Goal: Feedback & Contribution: Submit feedback/report problem

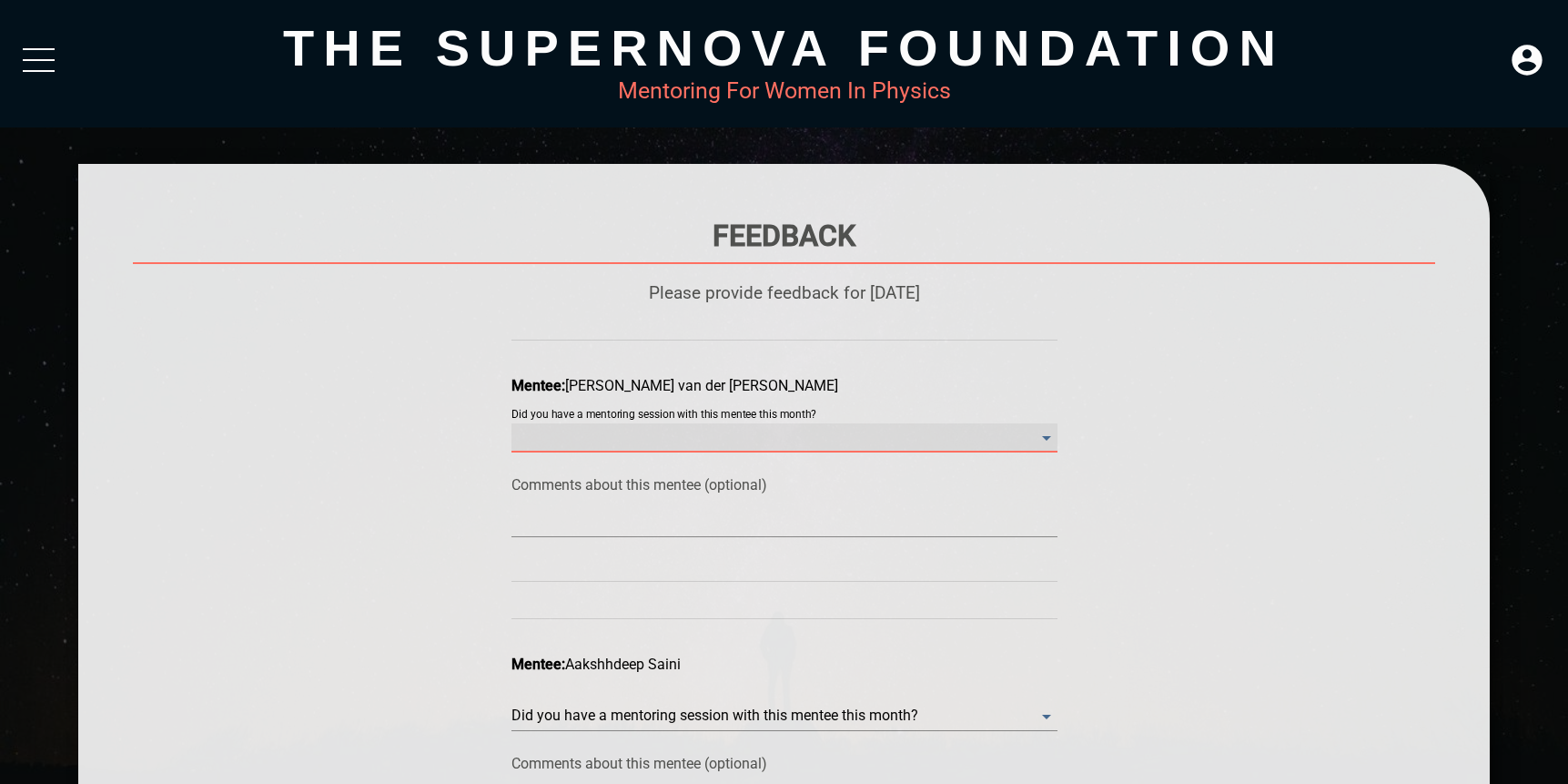
click at [784, 442] on month\? "​" at bounding box center [784, 438] width 546 height 29
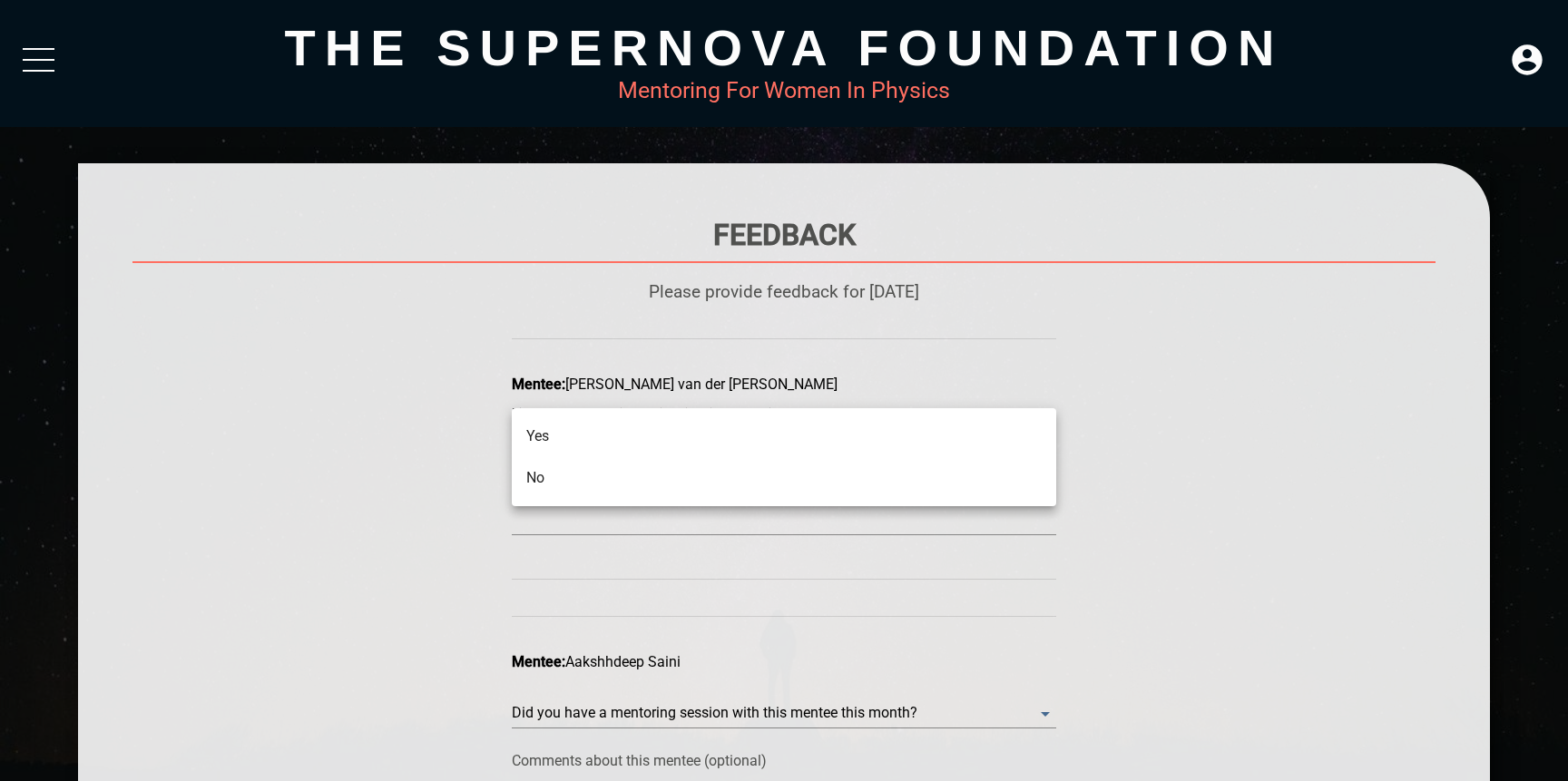
click at [392, 492] on div at bounding box center [784, 390] width 1568 height 781
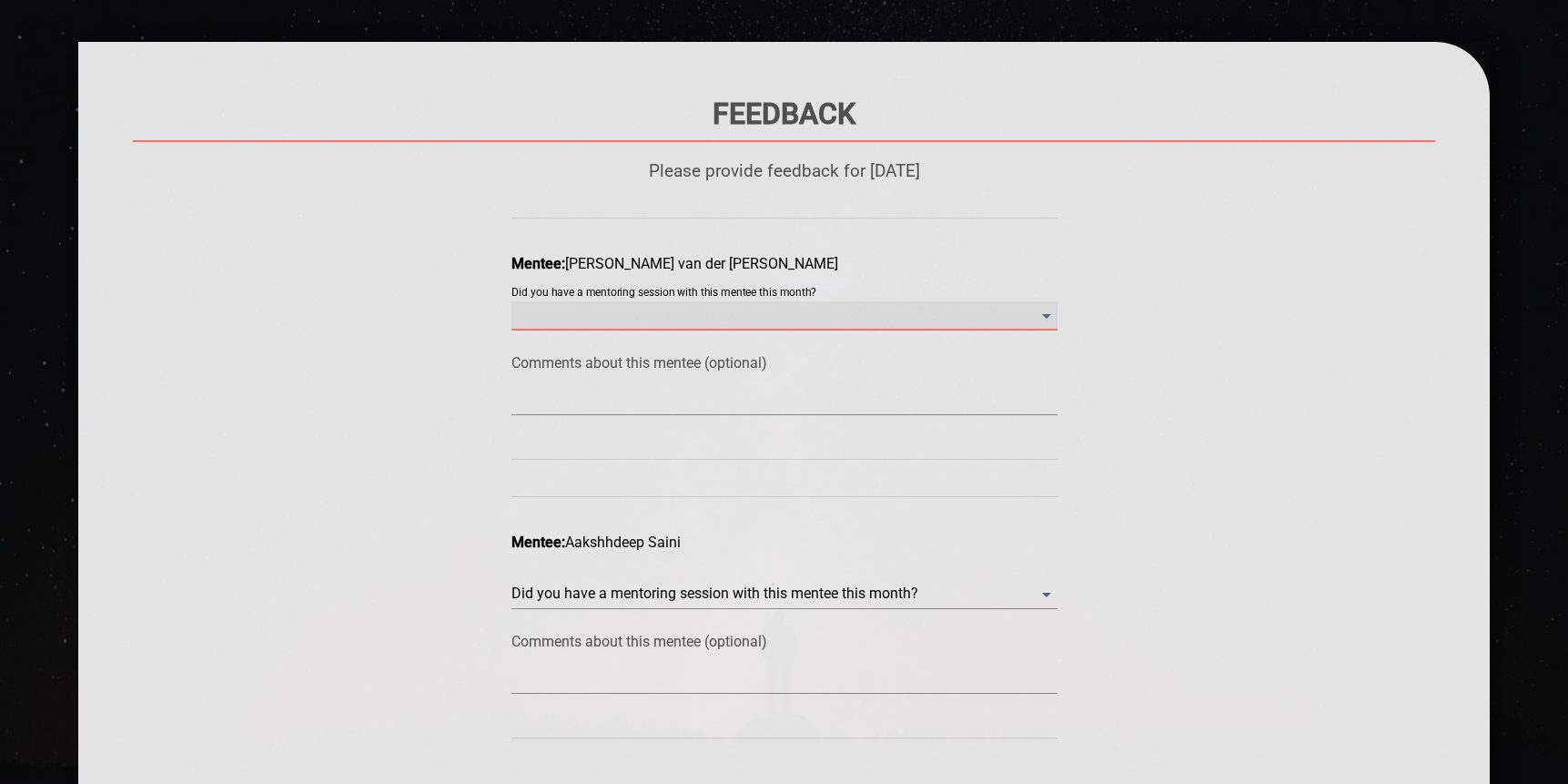
scroll to position [210, 0]
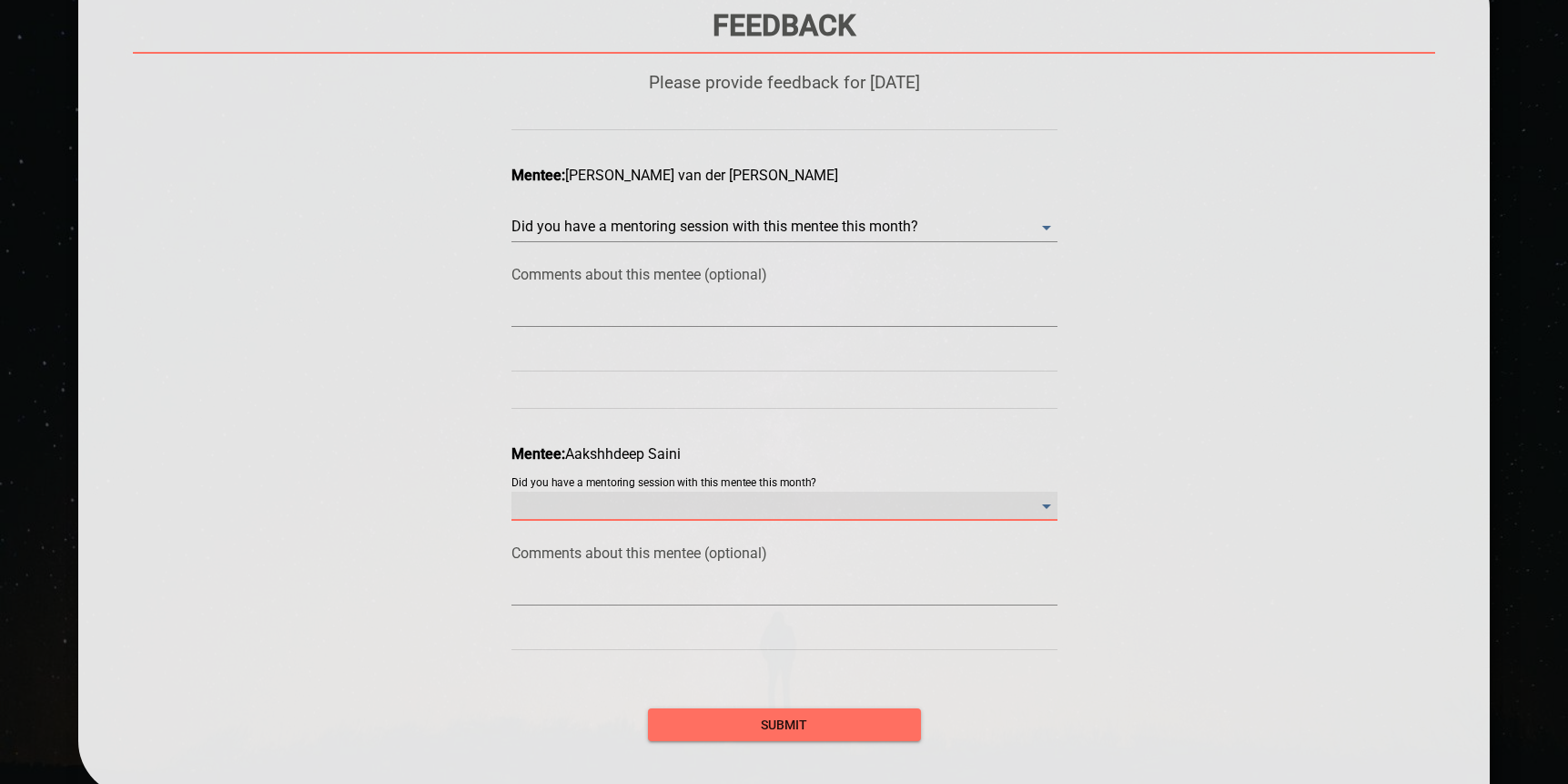
click at [599, 508] on month\? "​" at bounding box center [784, 506] width 546 height 29
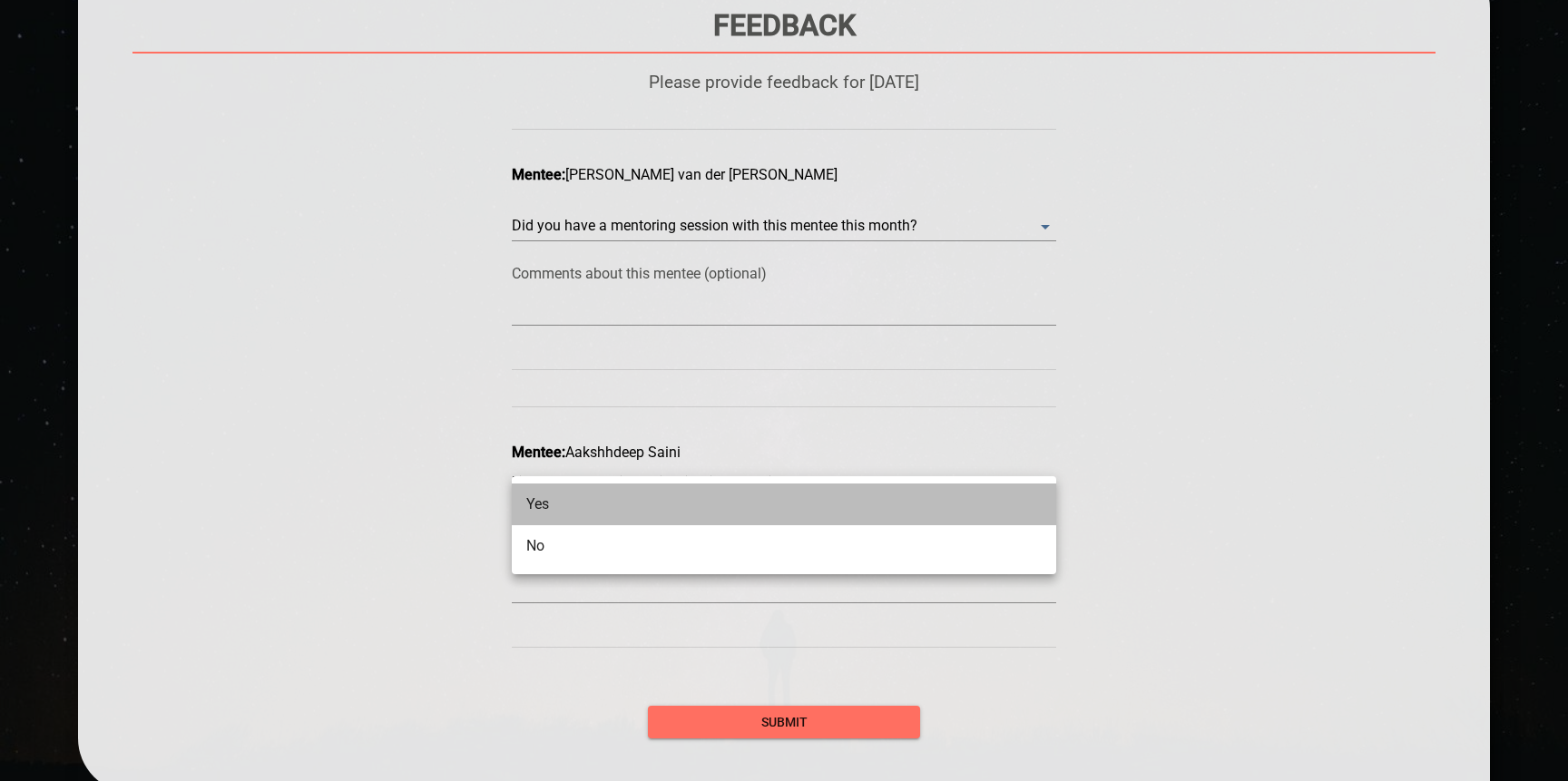
click at [581, 513] on li "Yes" at bounding box center [783, 504] width 544 height 42
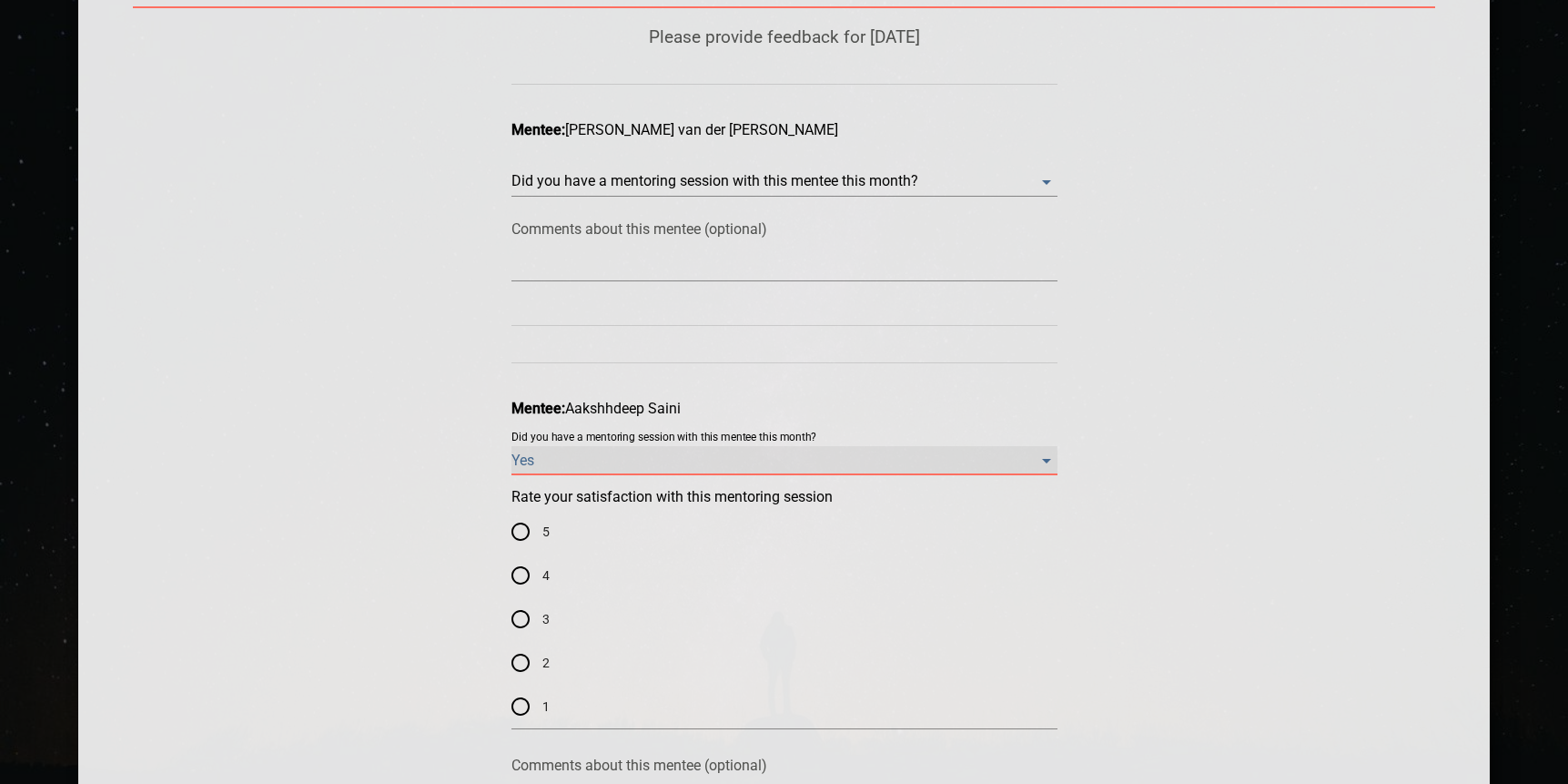
scroll to position [303, 0]
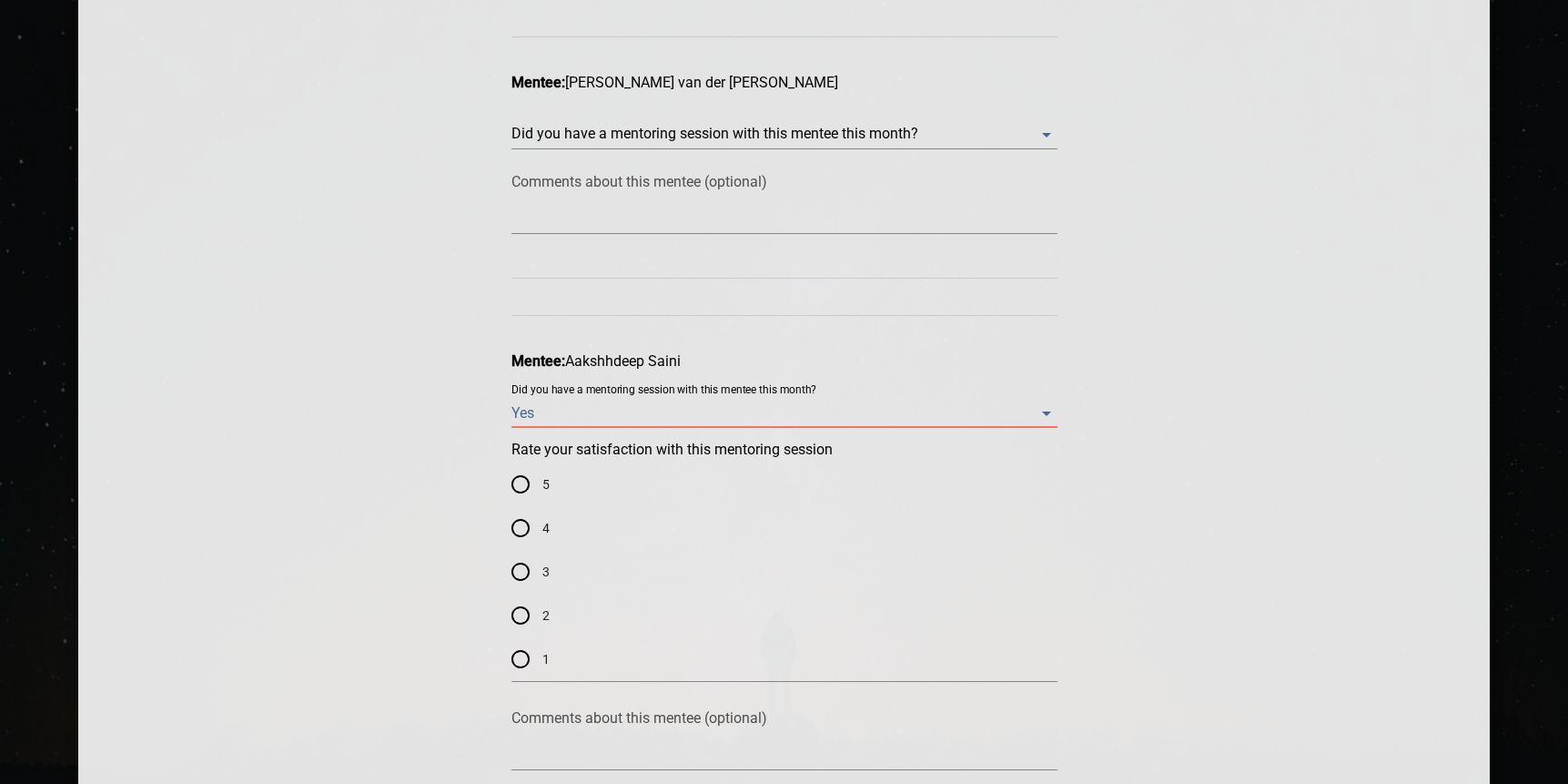
click at [525, 526] on input "4" at bounding box center [520, 528] width 44 height 44
radio input "true"
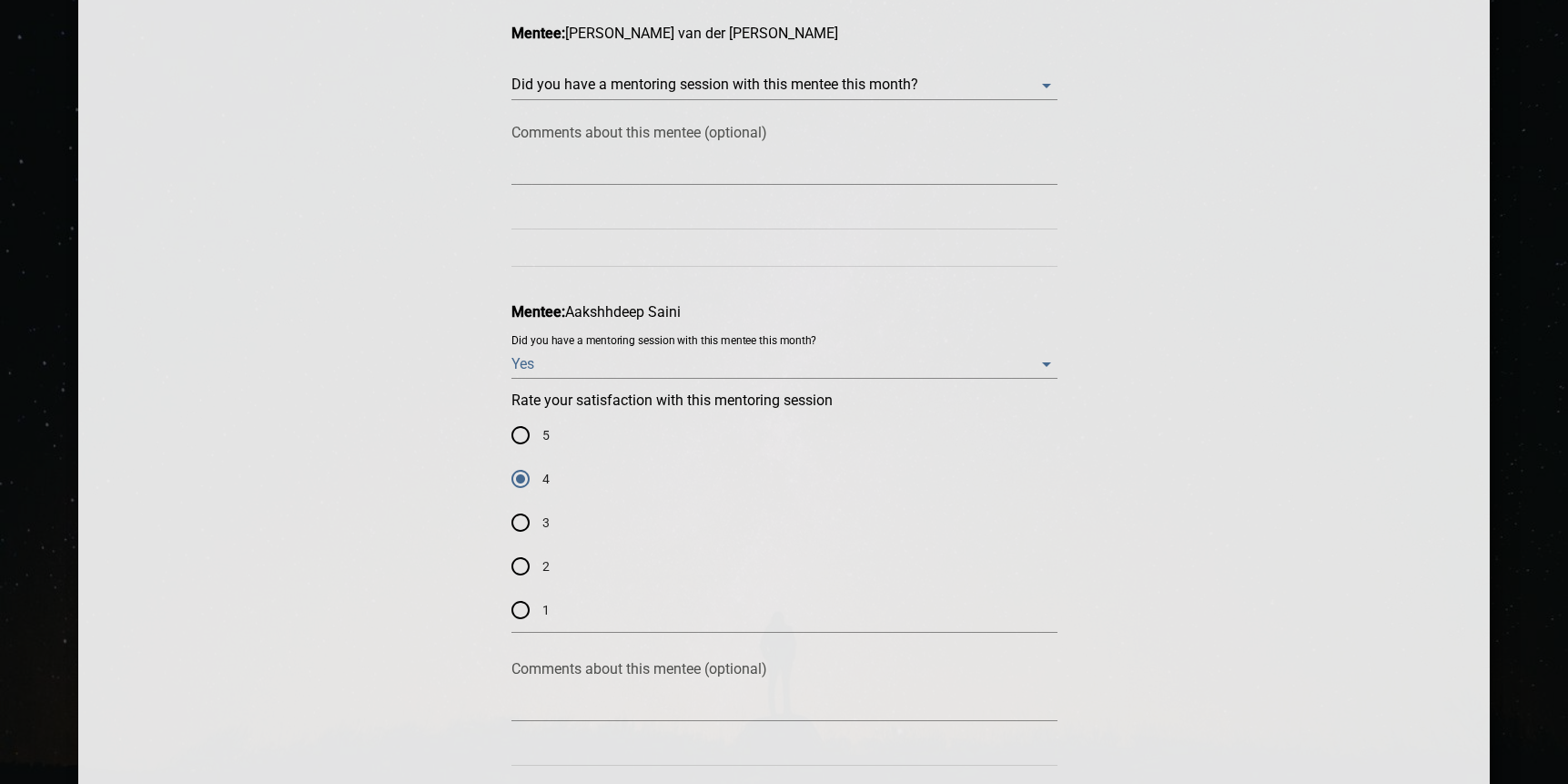
scroll to position [464, 0]
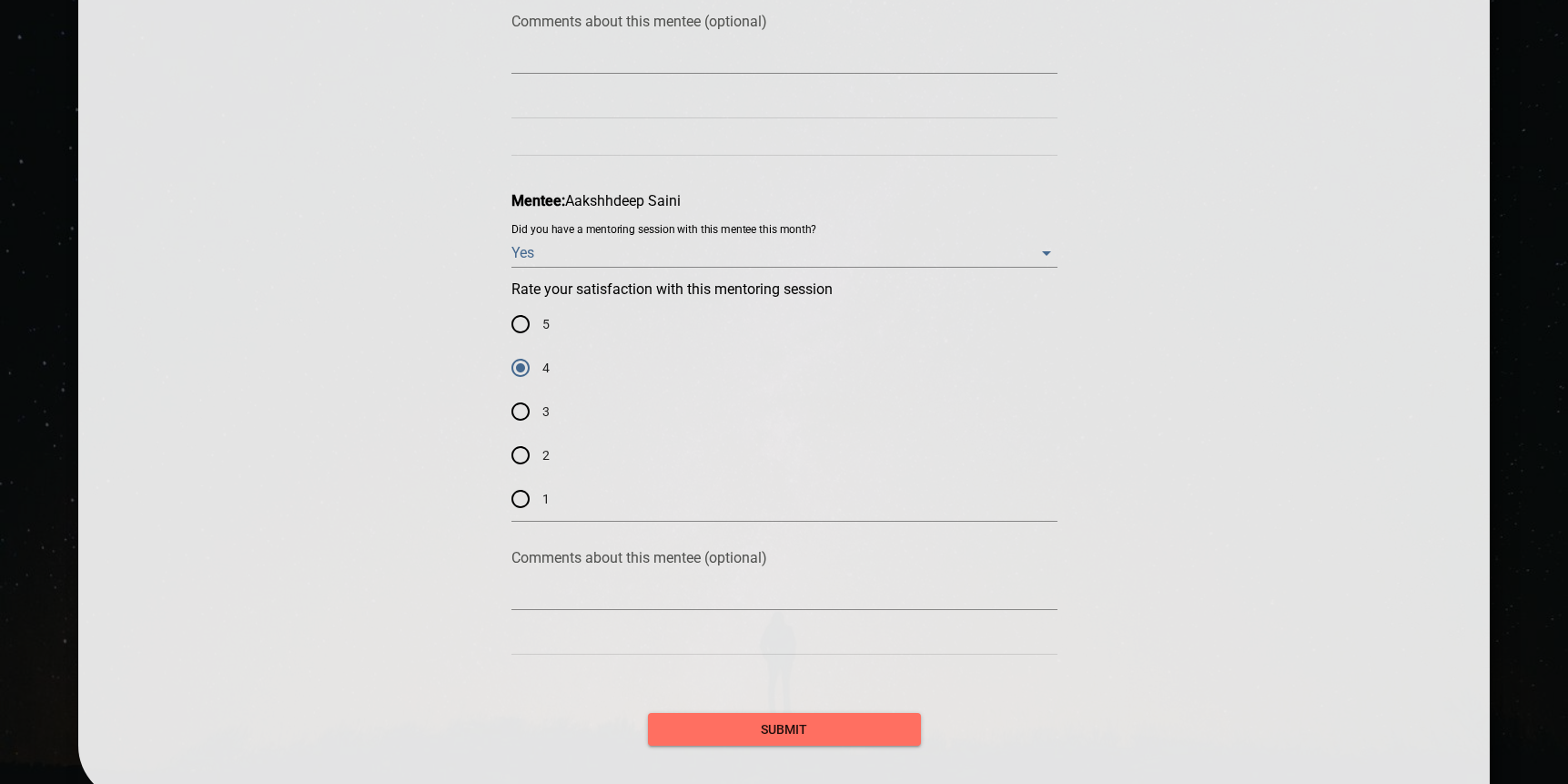
click at [535, 597] on textarea at bounding box center [784, 595] width 546 height 18
type textarea "W"
type textarea "We"
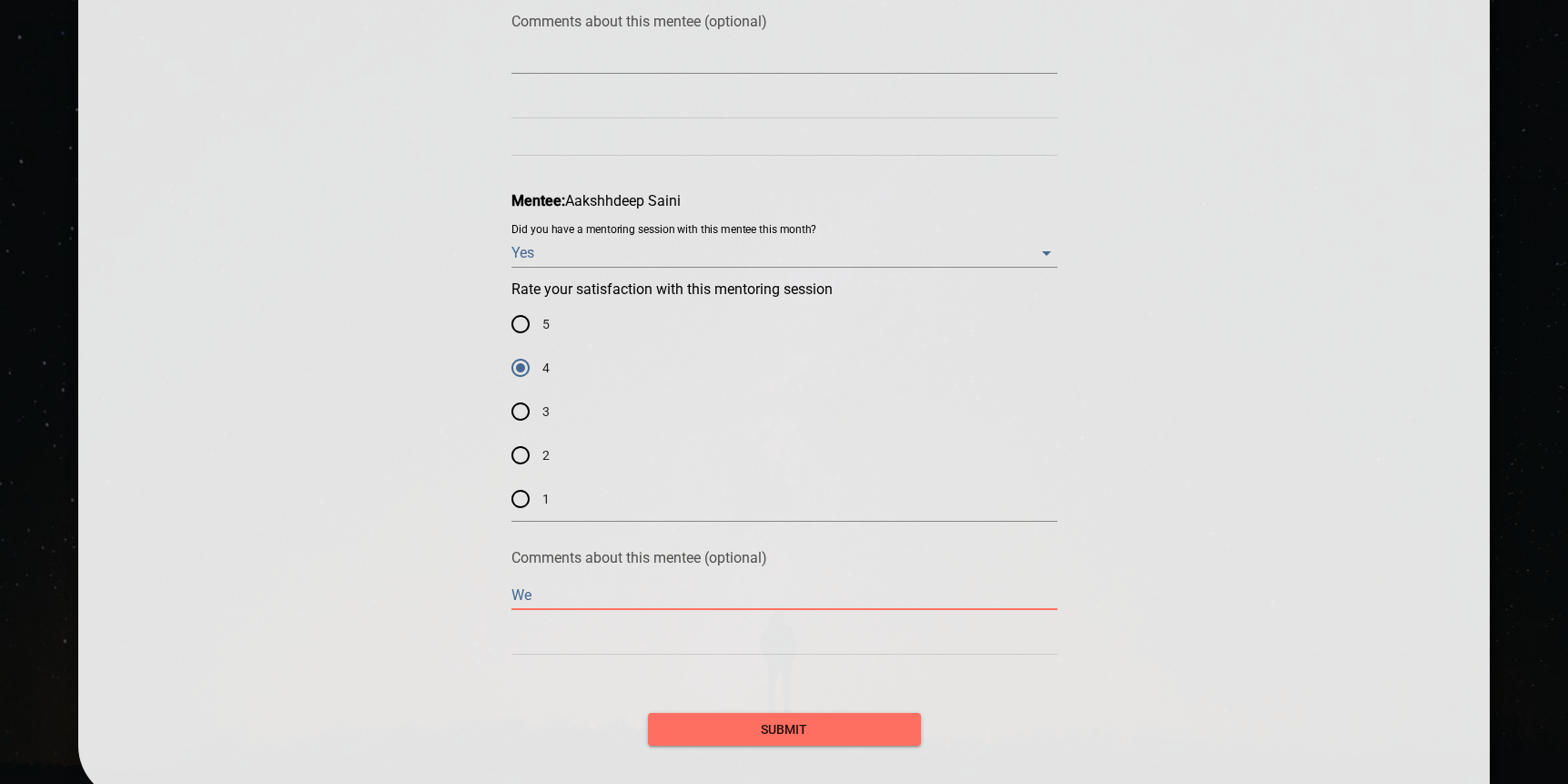
type textarea "We"
type textarea "We h"
type textarea "We ha"
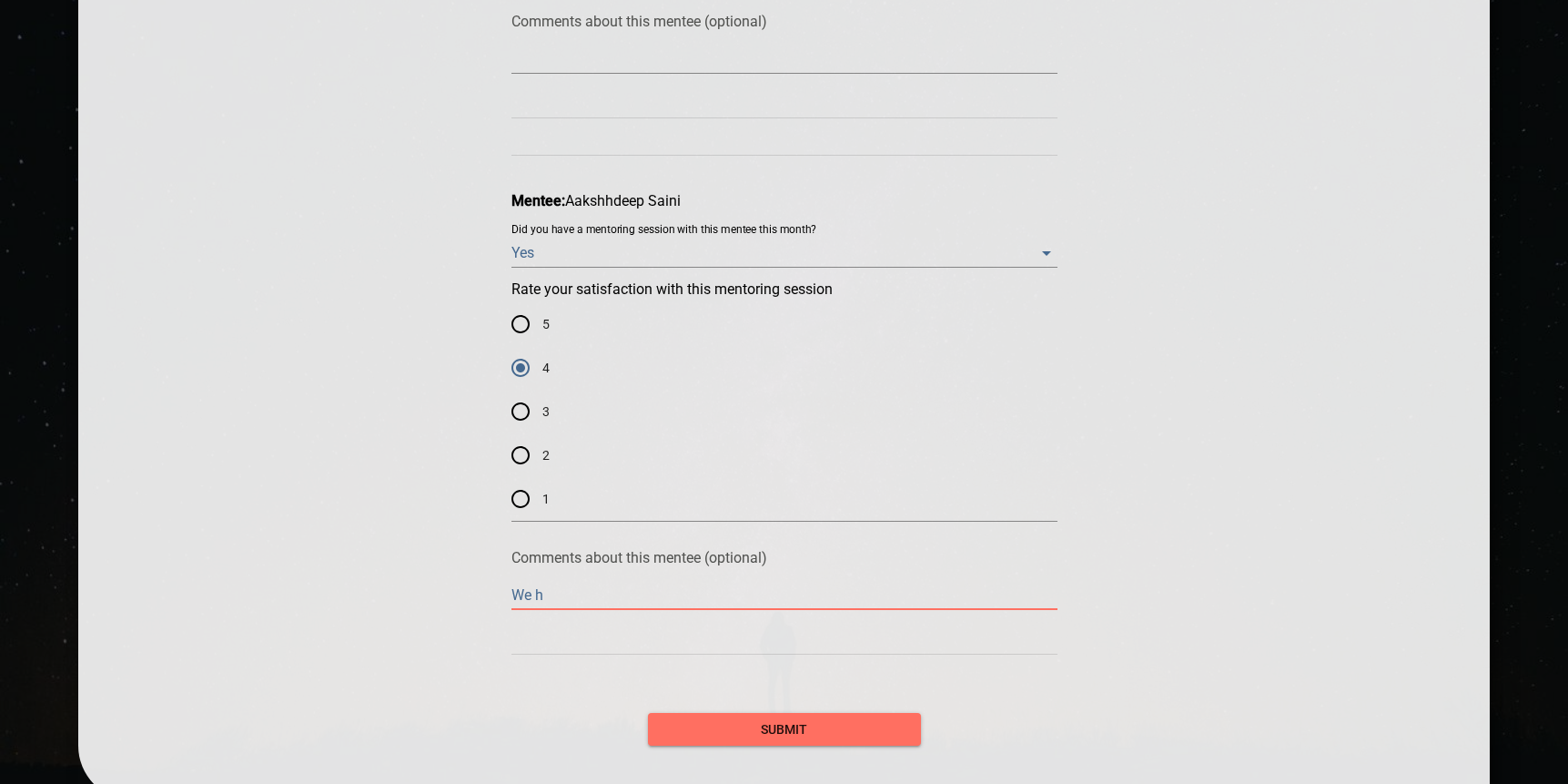
type textarea "We ha"
type textarea "We had"
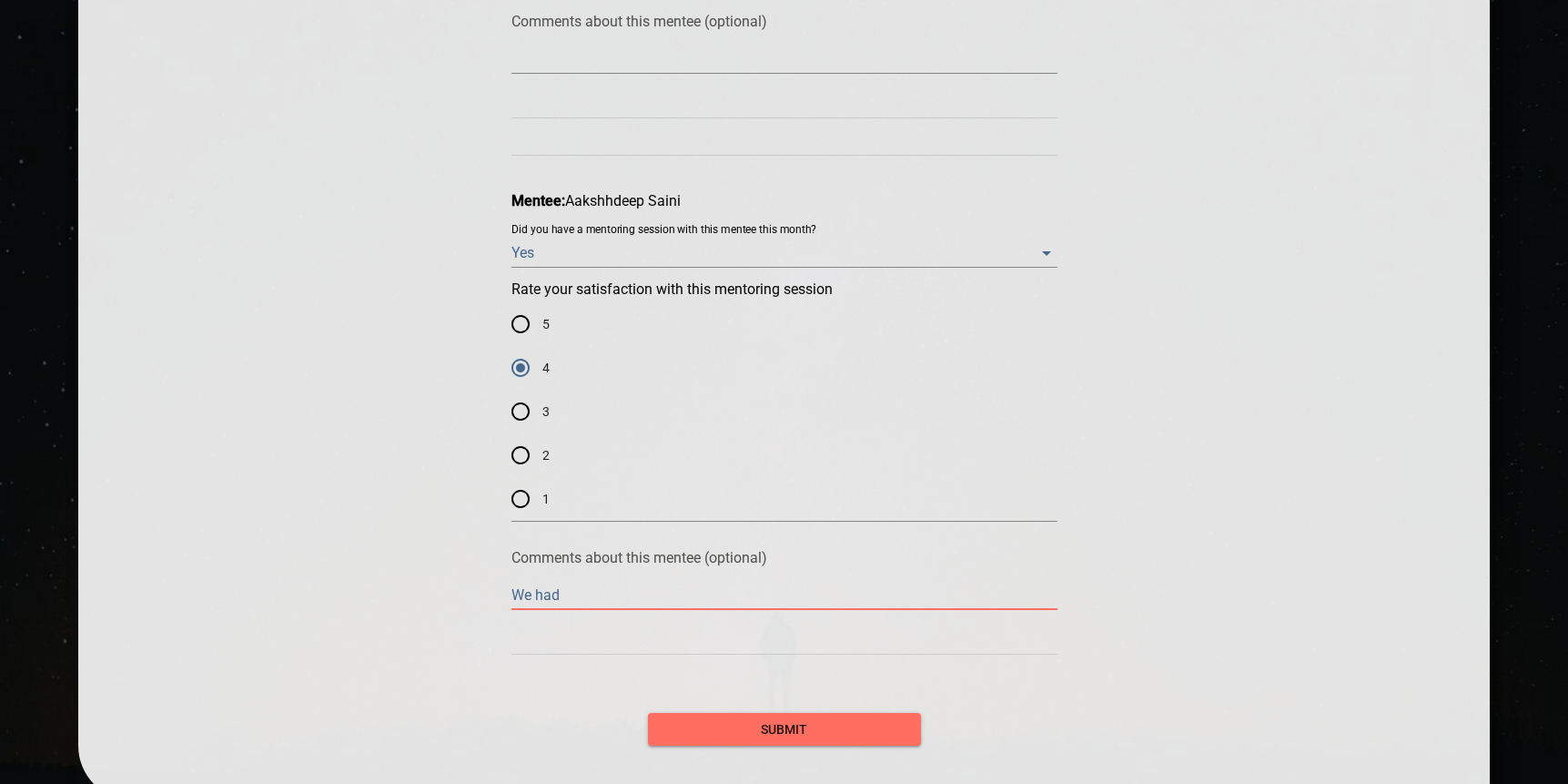
type textarea "We had t"
type textarea "We had tw"
type textarea "We had two"
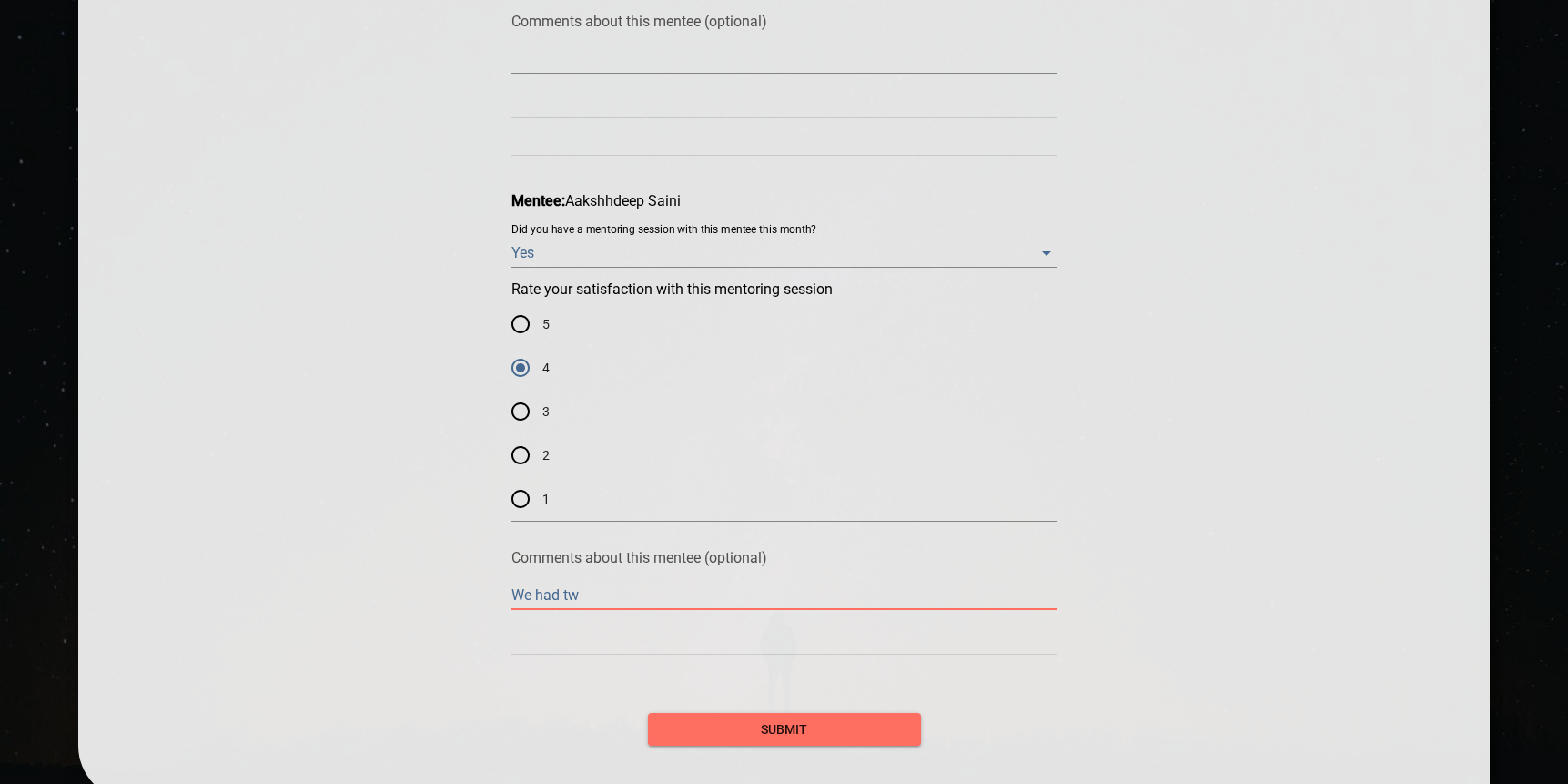
type textarea "We had two"
type textarea "We had two m"
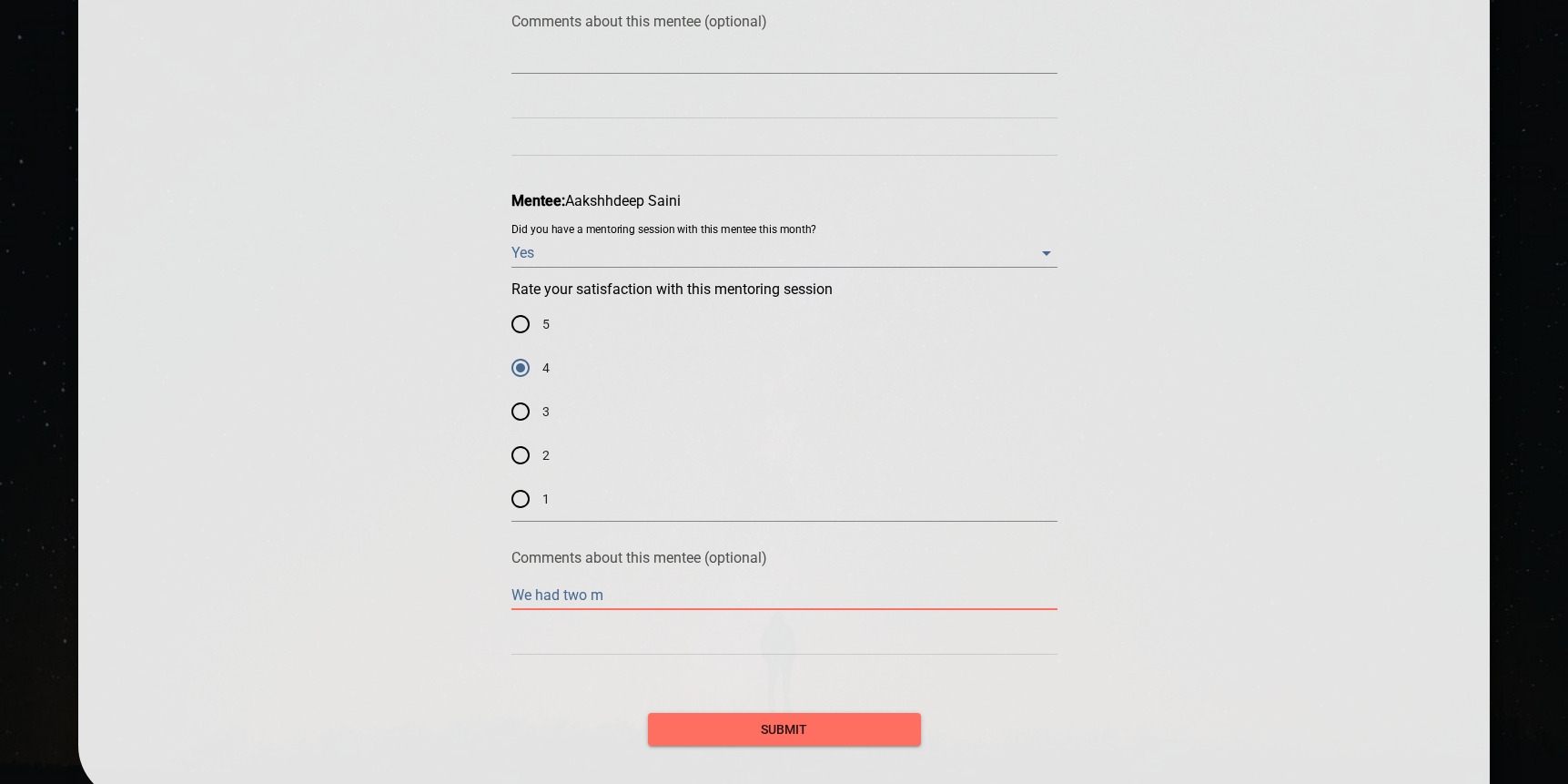
type textarea "We had two me"
type textarea "We had two men"
type textarea "We had two ment"
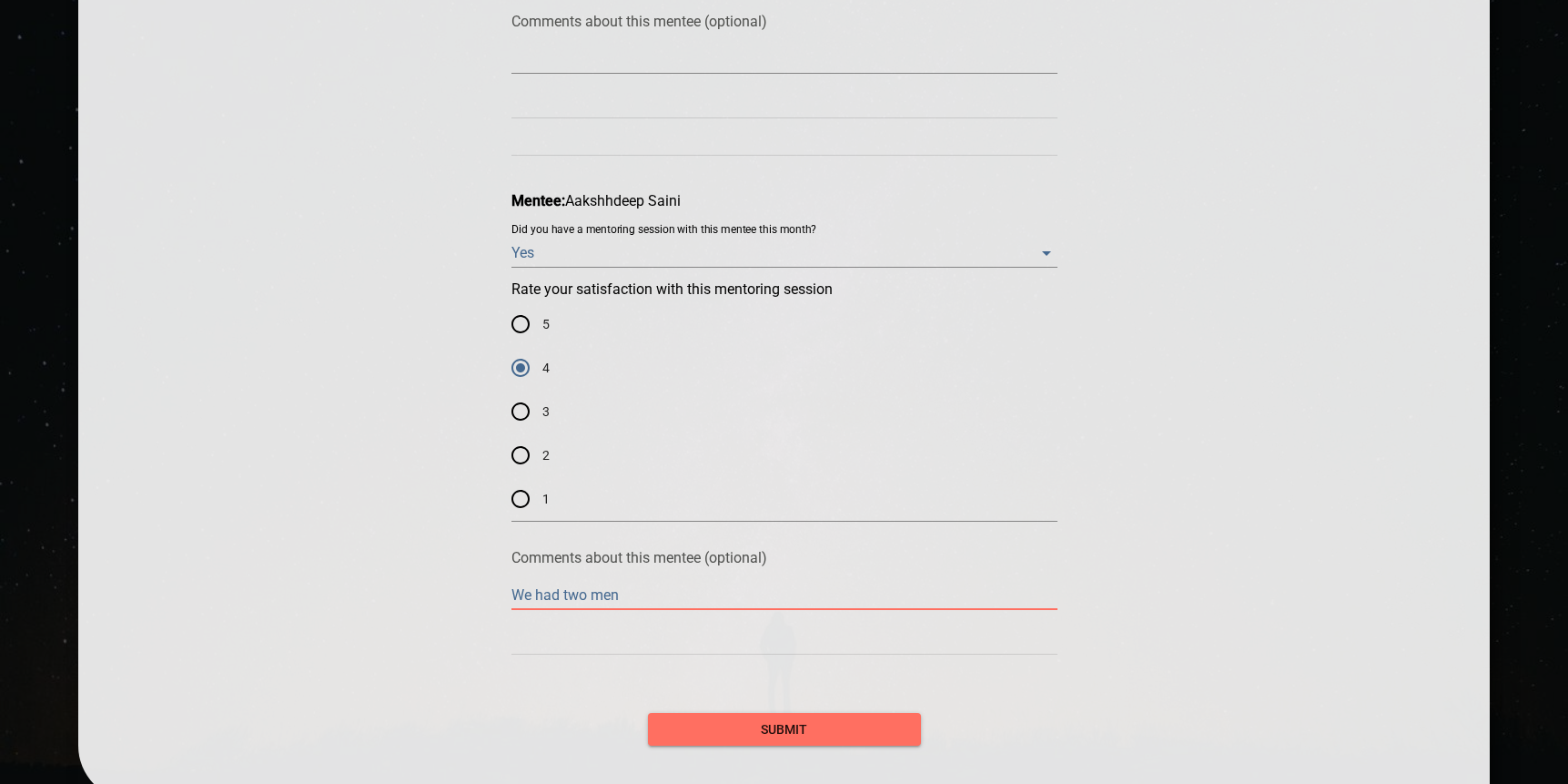
type textarea "We had two ment"
type textarea "We had two [PERSON_NAME]"
type textarea "We had two mentor"
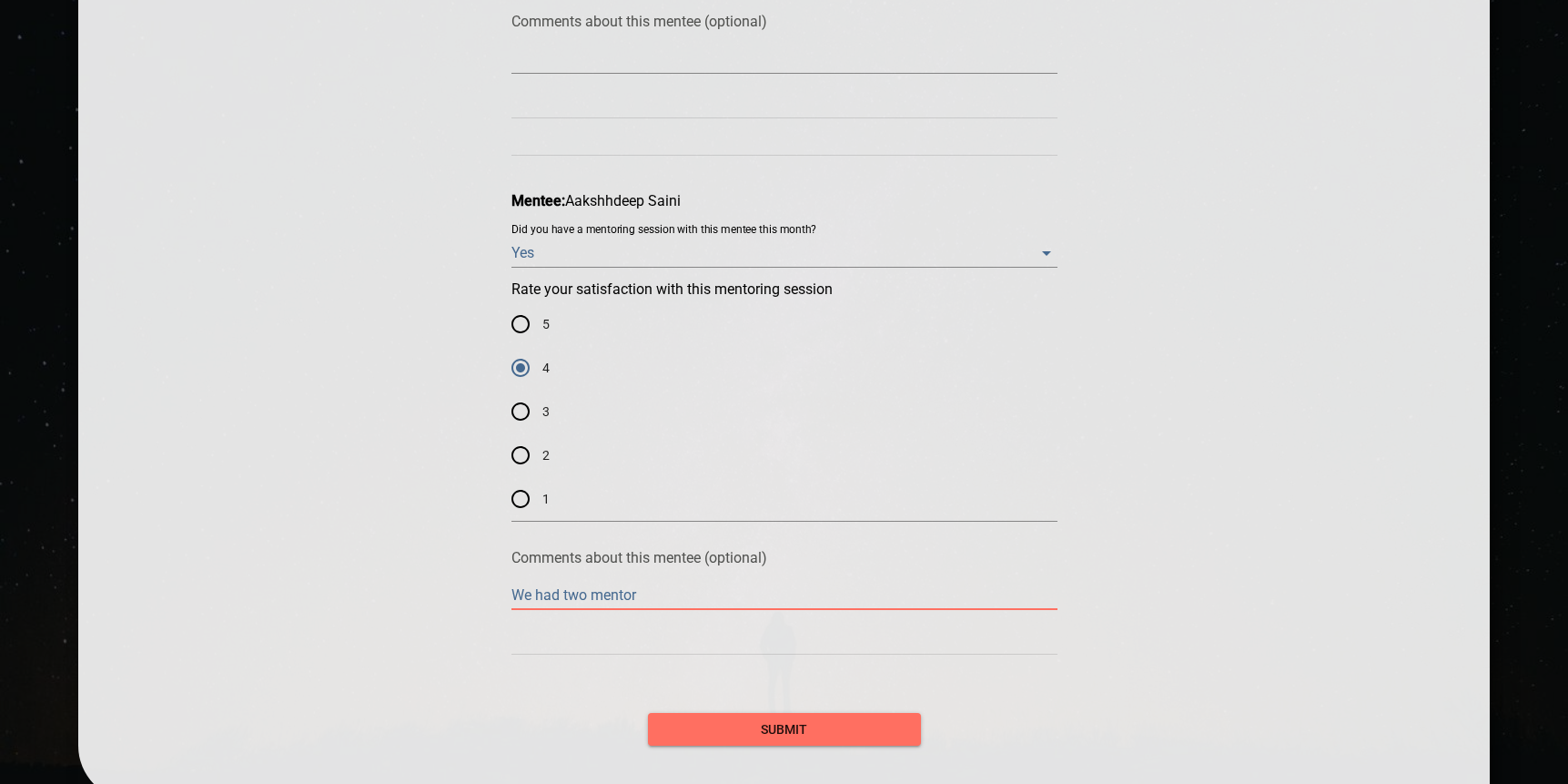
type textarea "We had two mentori"
type textarea "We had two mentorin"
type textarea "We had two mentoring"
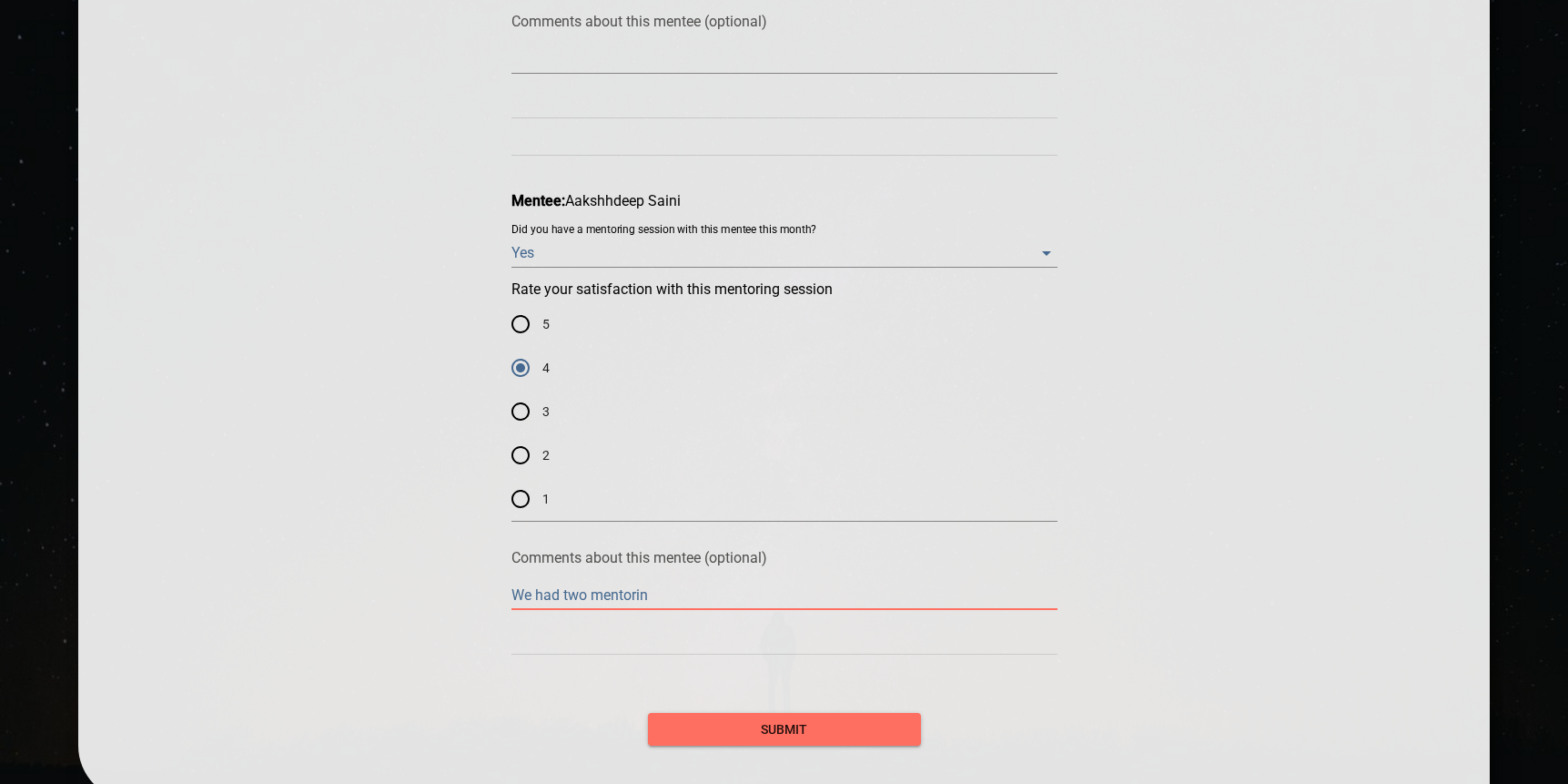
type textarea "We had two mentoring"
type textarea "We had two mentoring s"
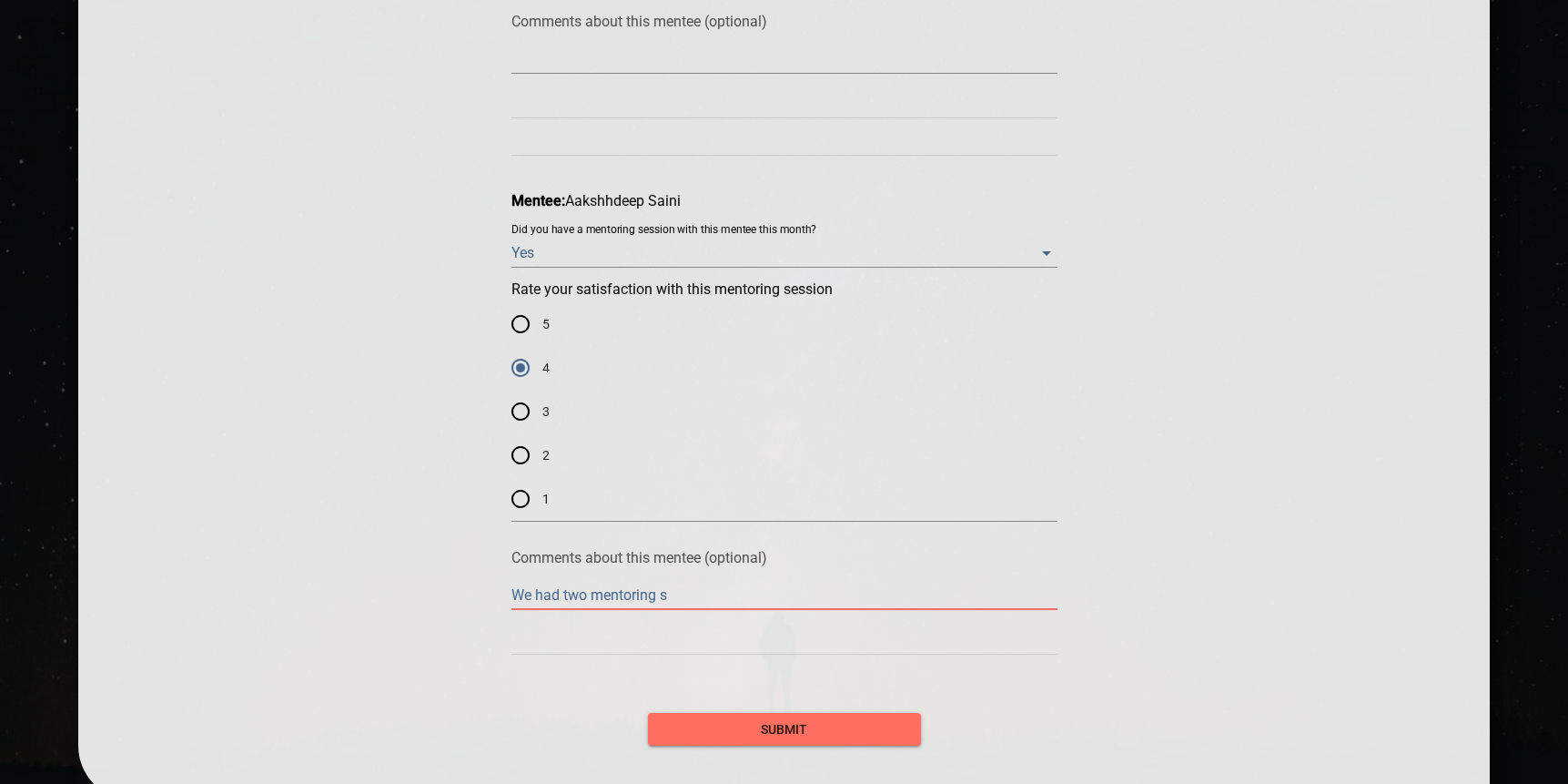
type textarea "We had two mentoring se"
type textarea "We had two mentoring ses"
type textarea "We had two mentoring sess"
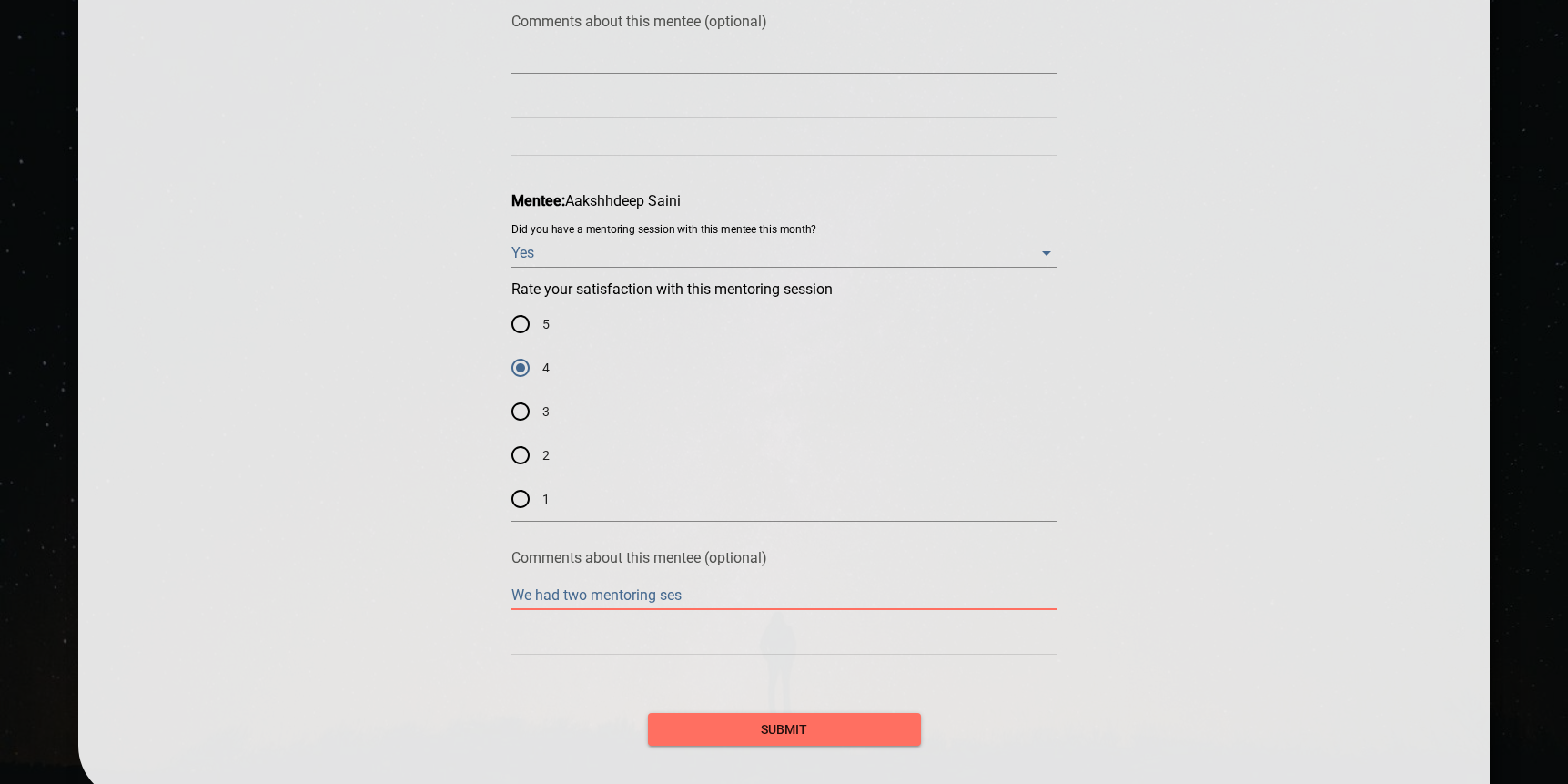
type textarea "We had two mentoring sess"
type textarea "We had two mentoring sessi"
type textarea "We had two mentoring [PERSON_NAME]"
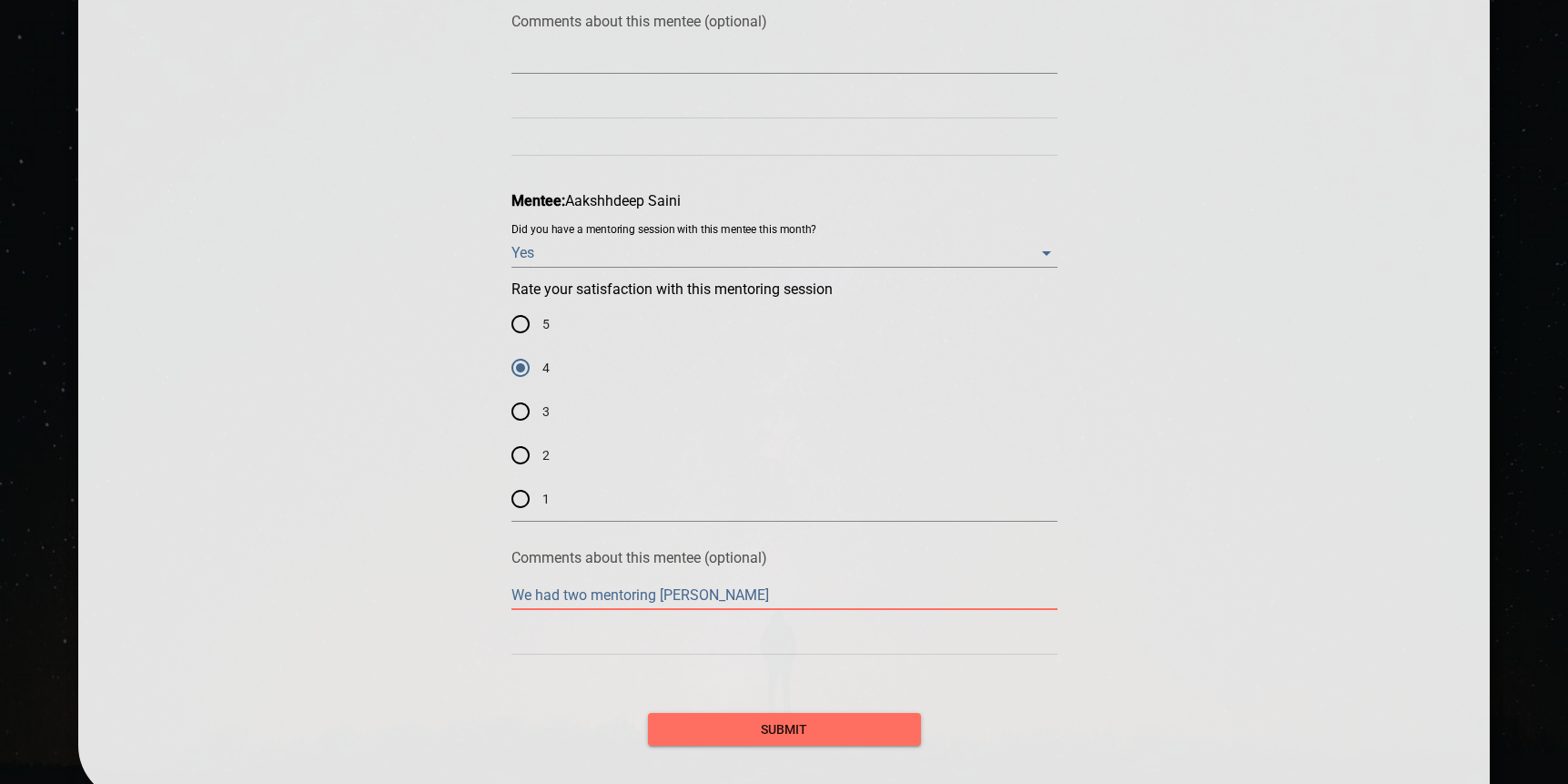
type textarea "We had two mentoring session"
type textarea "We had two mentoring sessions"
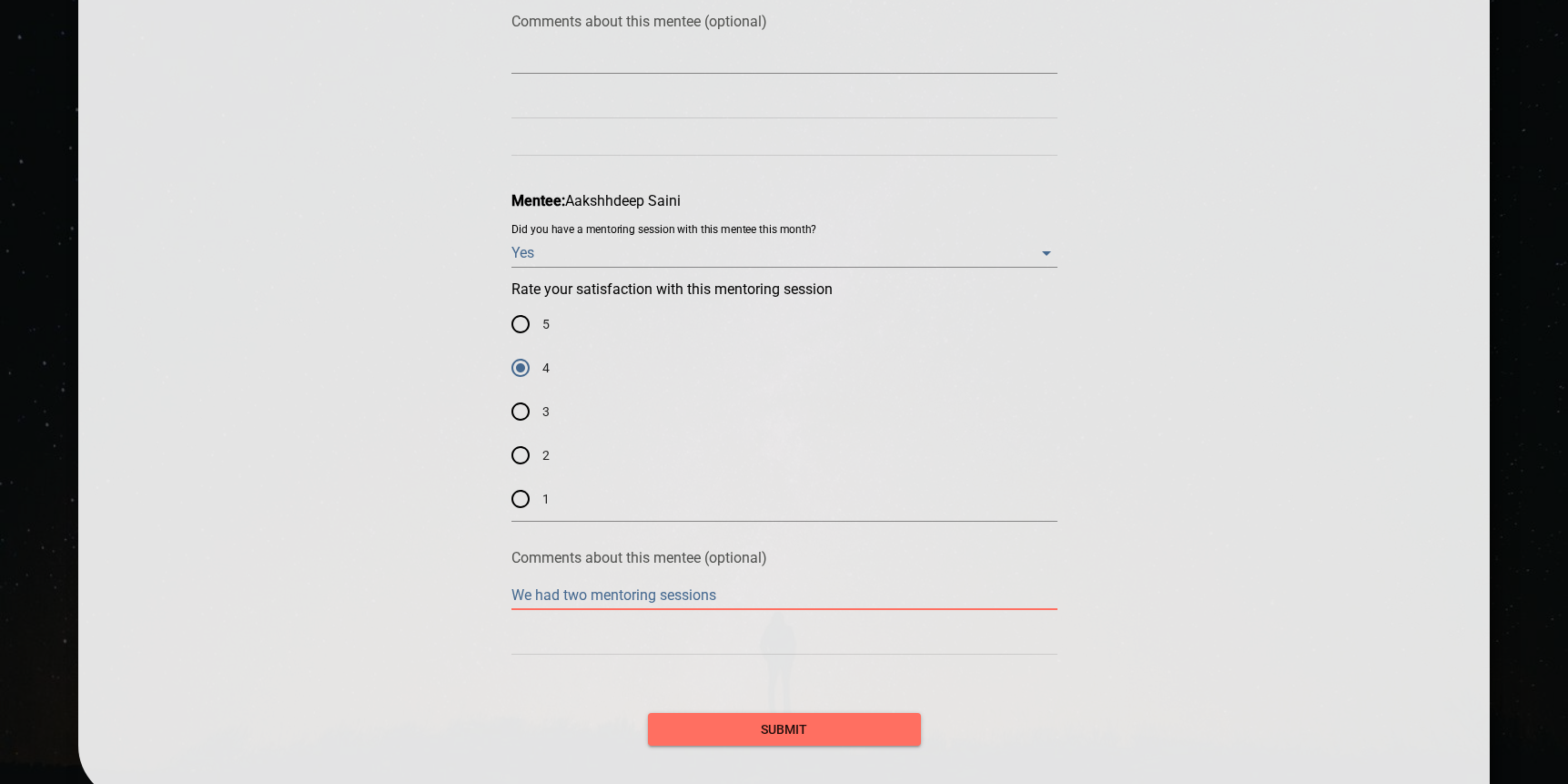
type textarea "We had two mentoring sessions"
type textarea "We had two mentoring sessions t"
type textarea "We had two mentoring sessions th"
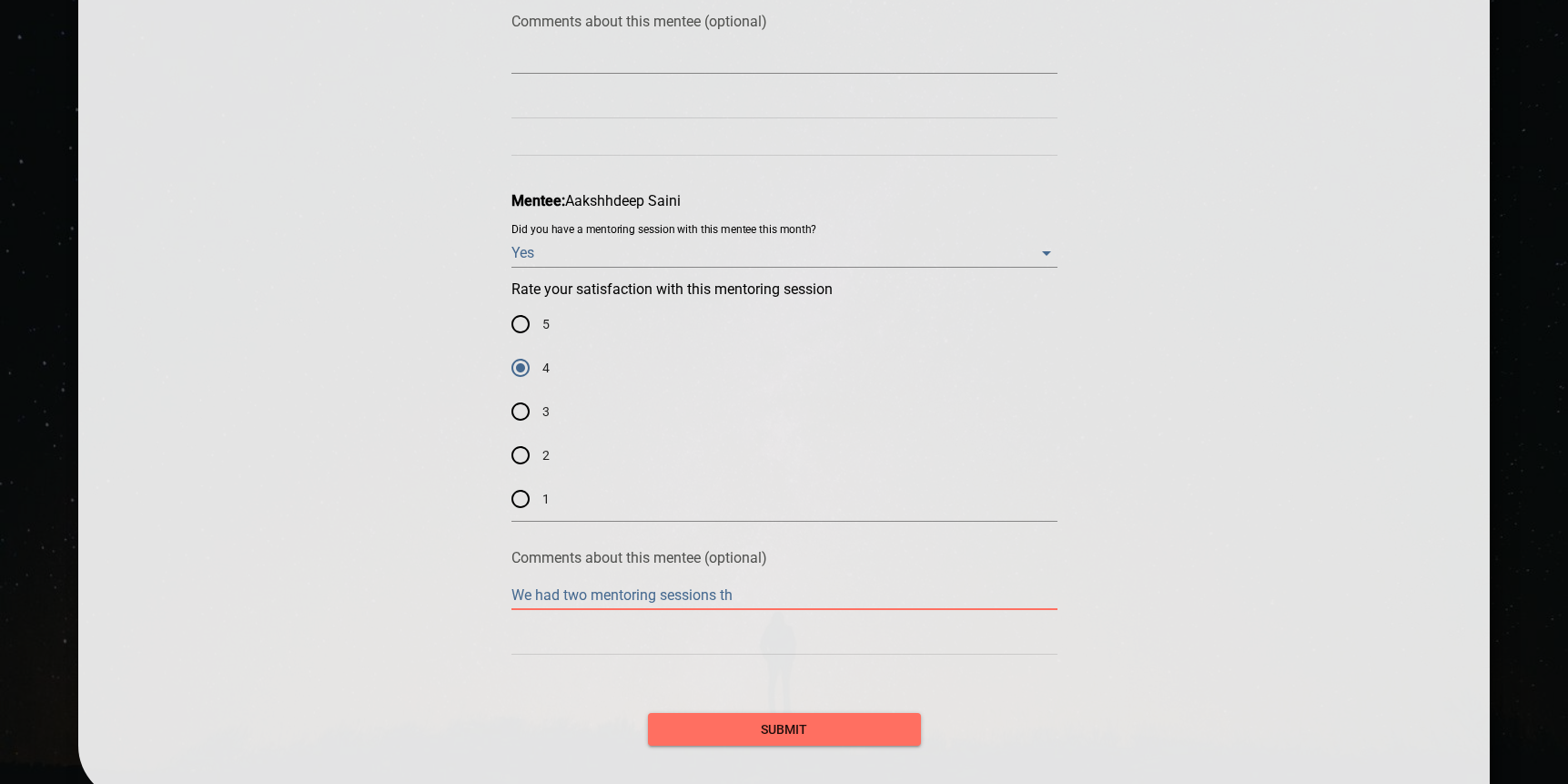
type textarea "We had two mentoring sessions thi"
type textarea "We had two mentoring sessions this"
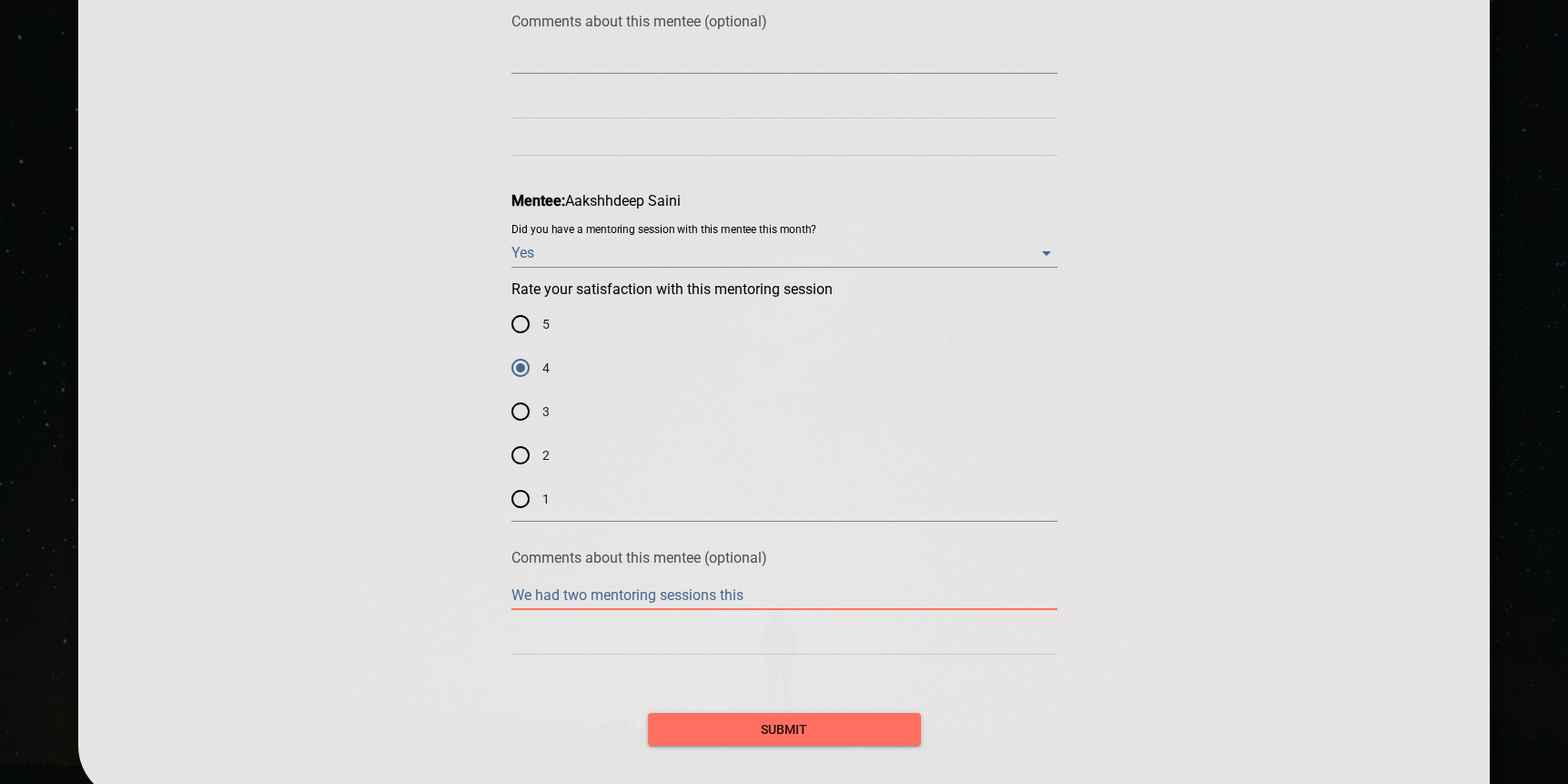
type textarea "We had two mentoring sessions this"
type textarea "We had two mentoring sessions this m"
type textarea "We had two mentoring sessions this mo"
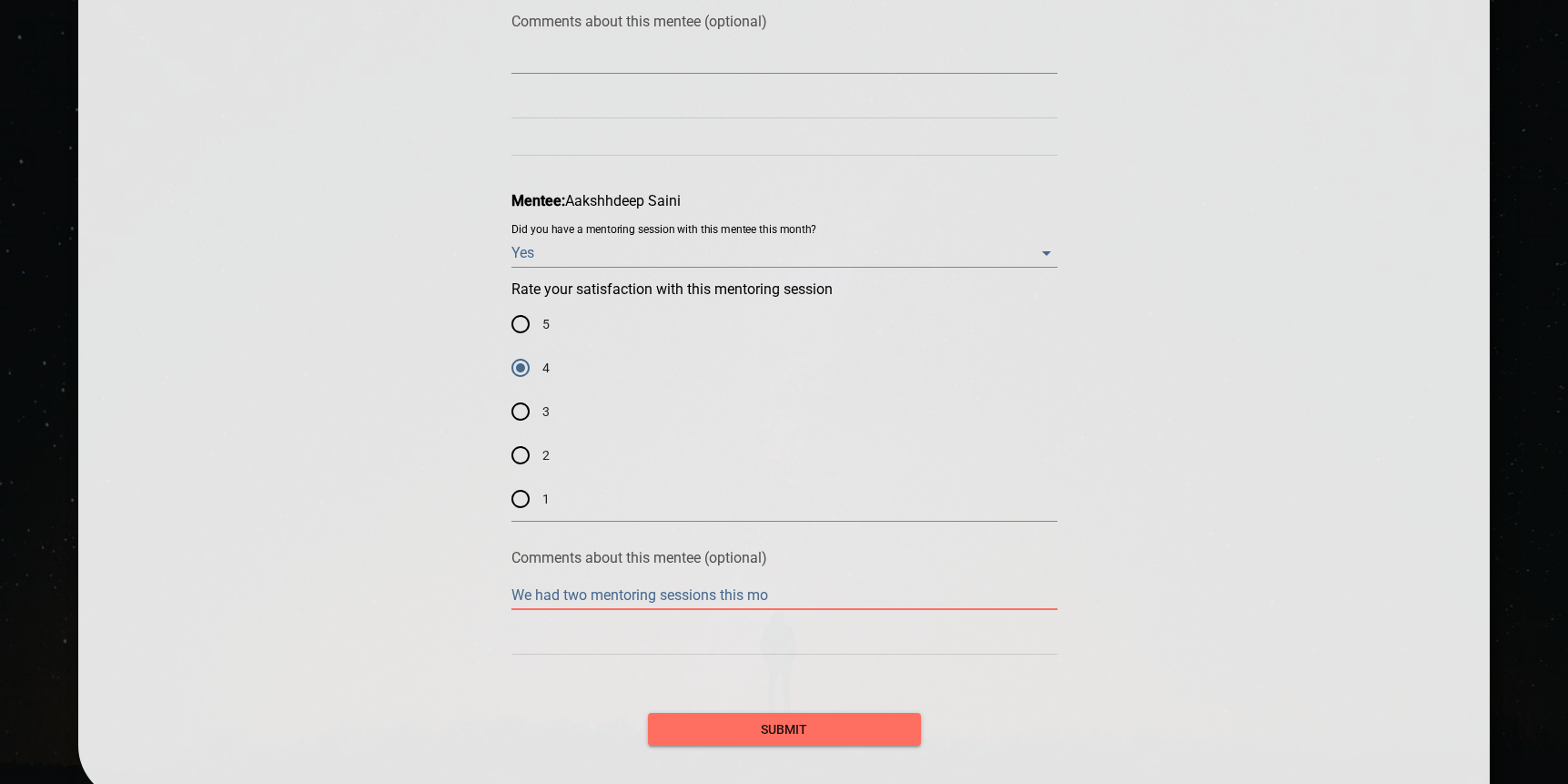
type textarea "We had two mentoring sessions [DATE]"
type textarea "We had two mentoring sessions this mont"
type textarea "We had two mentoring sessions this month"
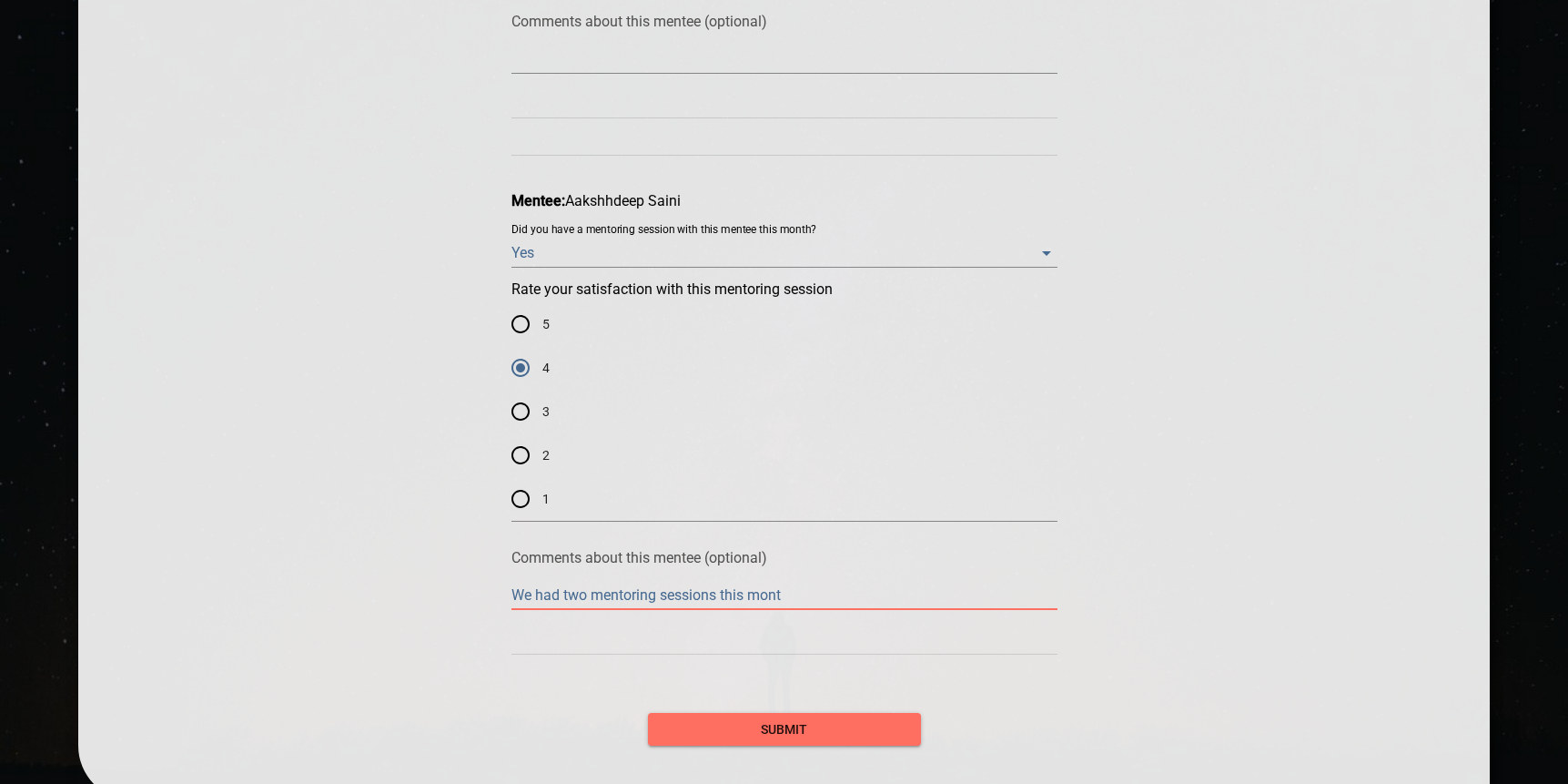
type textarea "We had two mentoring sessions this month"
type textarea "We had two mentoring sessions this month a"
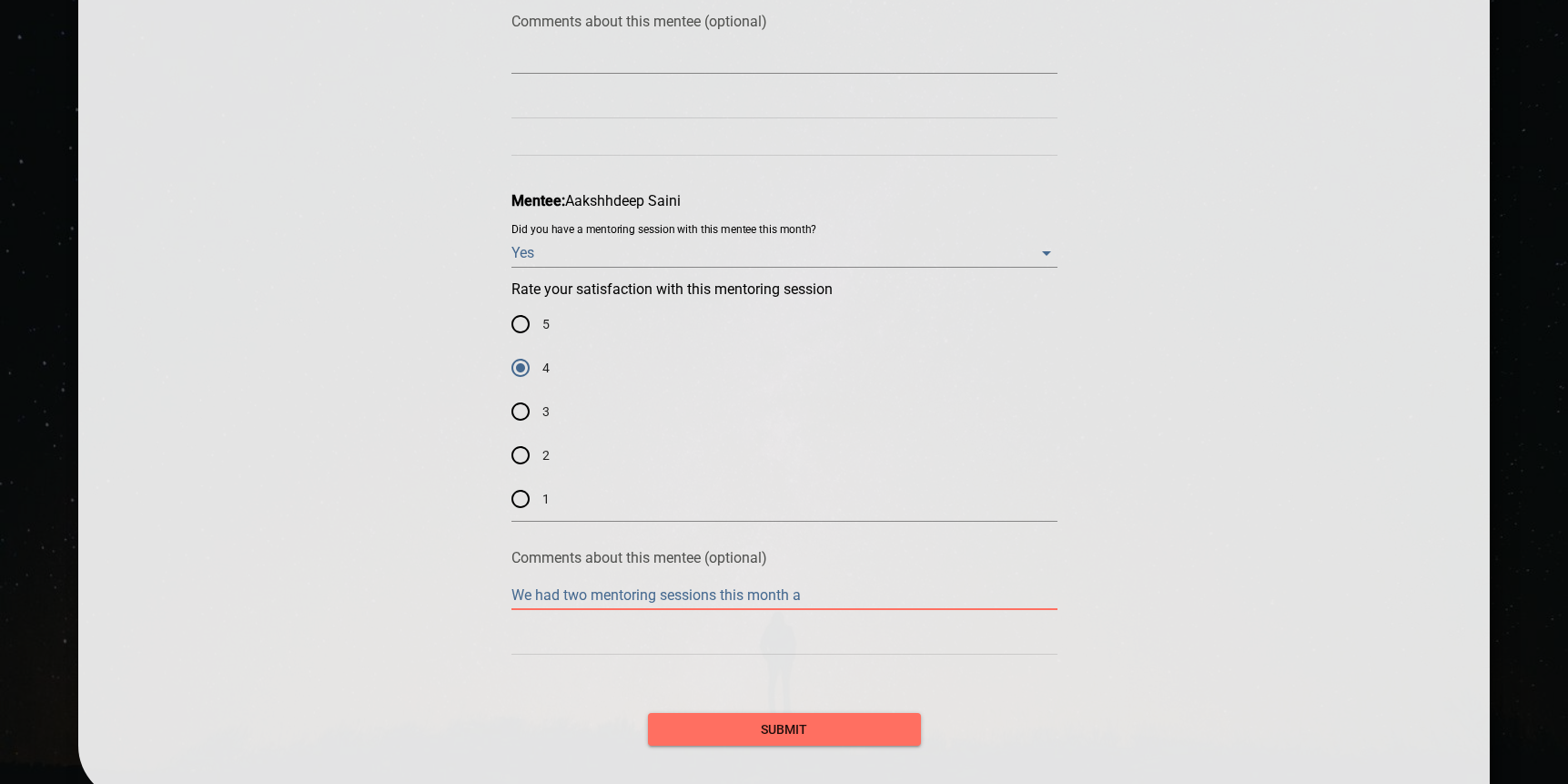
type textarea "We had two mentoring sessions this month an"
type textarea "We had two mentoring sessions this month and"
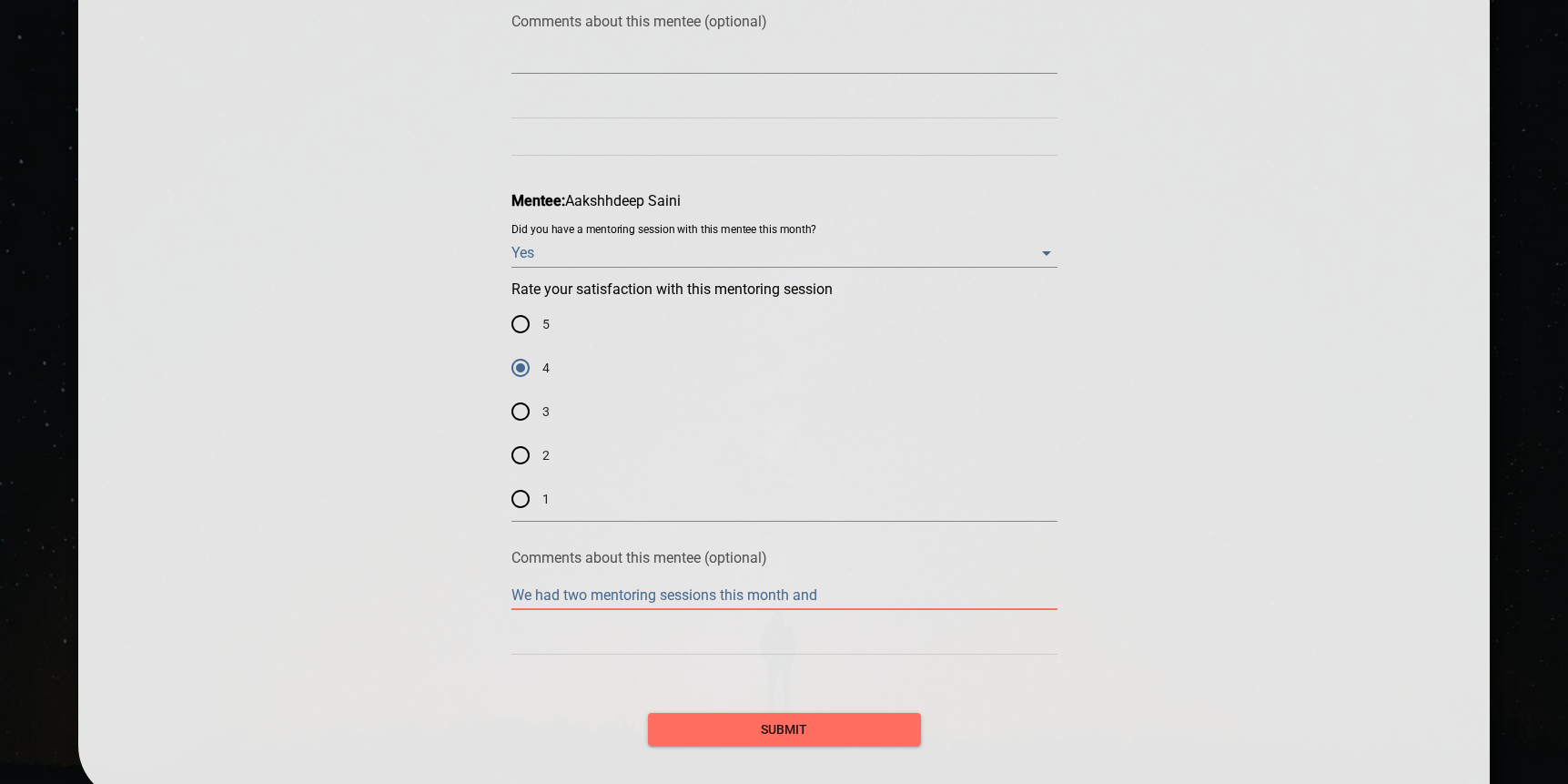
type textarea "We had two mentoring sessions this month and"
type textarea "We had two mentoring sessions this month and t"
type textarea "We had two mentoring sessions this month and th"
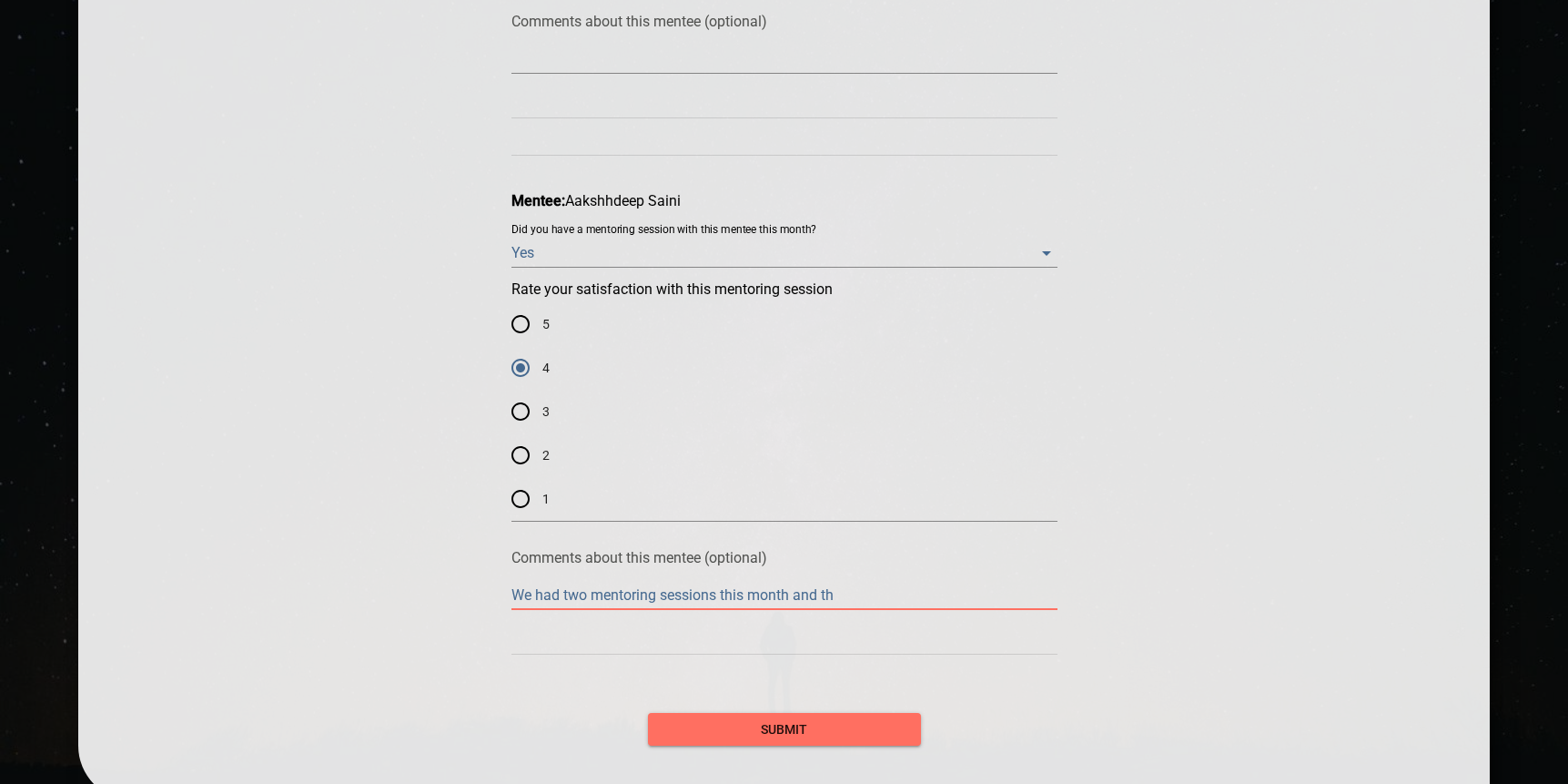
type textarea "We had two mentoring sessions this month and the"
type textarea "We had two mentoring sessions this month and the m"
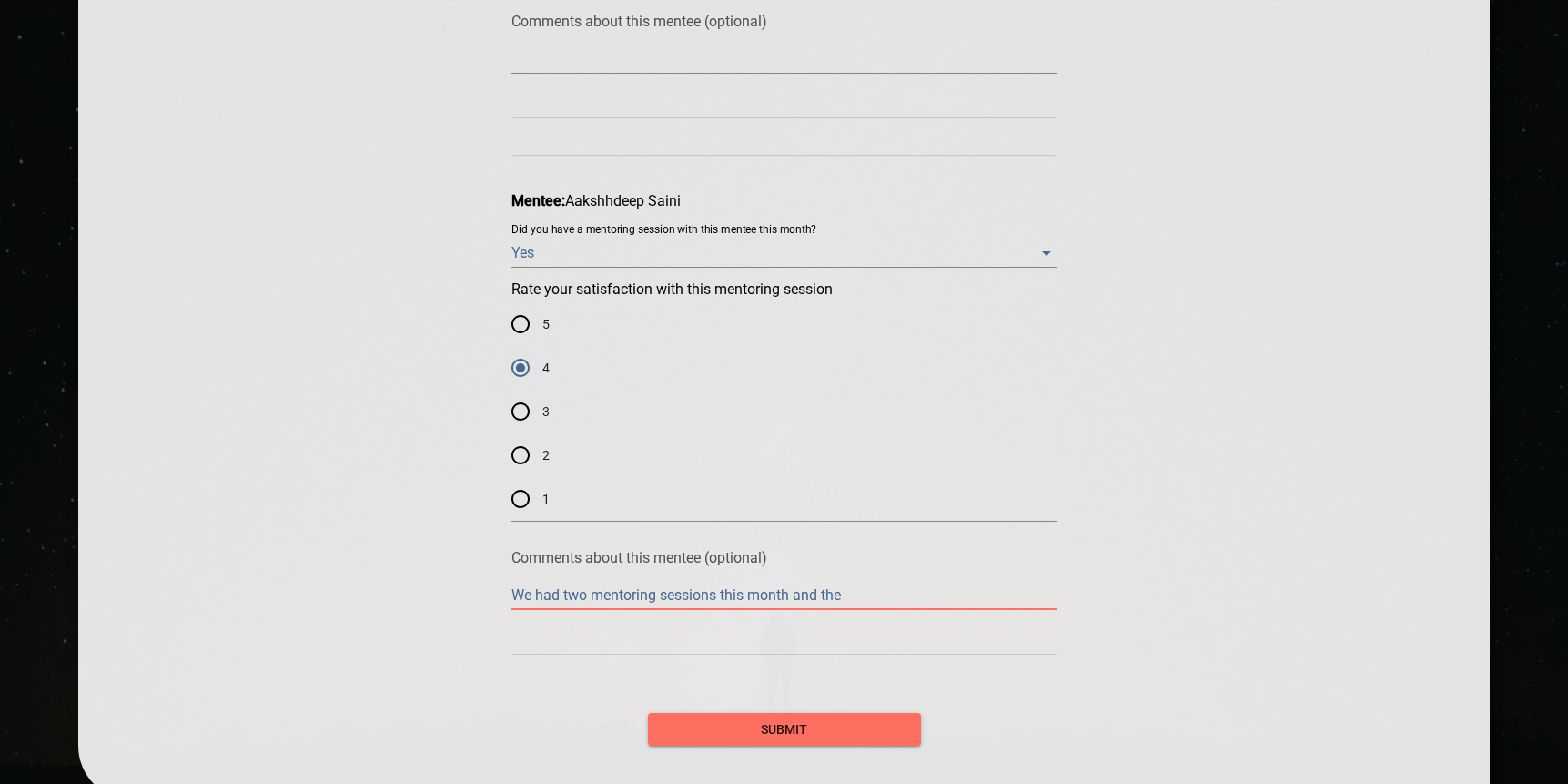
type textarea "We had two mentoring sessions this month and the m"
type textarea "We had two mentoring sessions this month and the me"
type textarea "We had two mentoring sessions this month and the men"
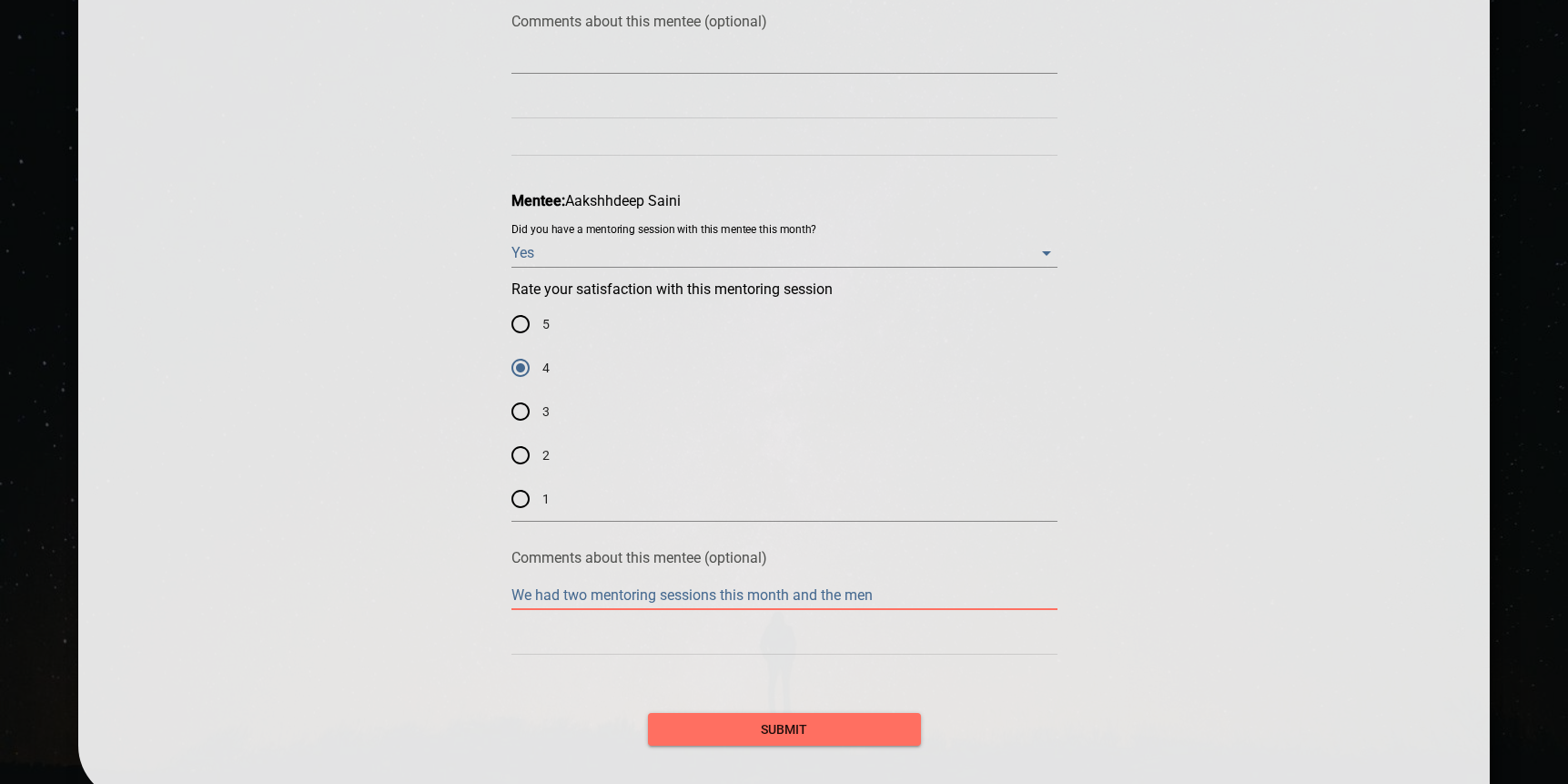
type textarea "We had two mentoring sessions this month and the ment"
type textarea "We had two mentoring sessions this month and the mente"
type textarea "We had two mentoring sessions this month and the mentee"
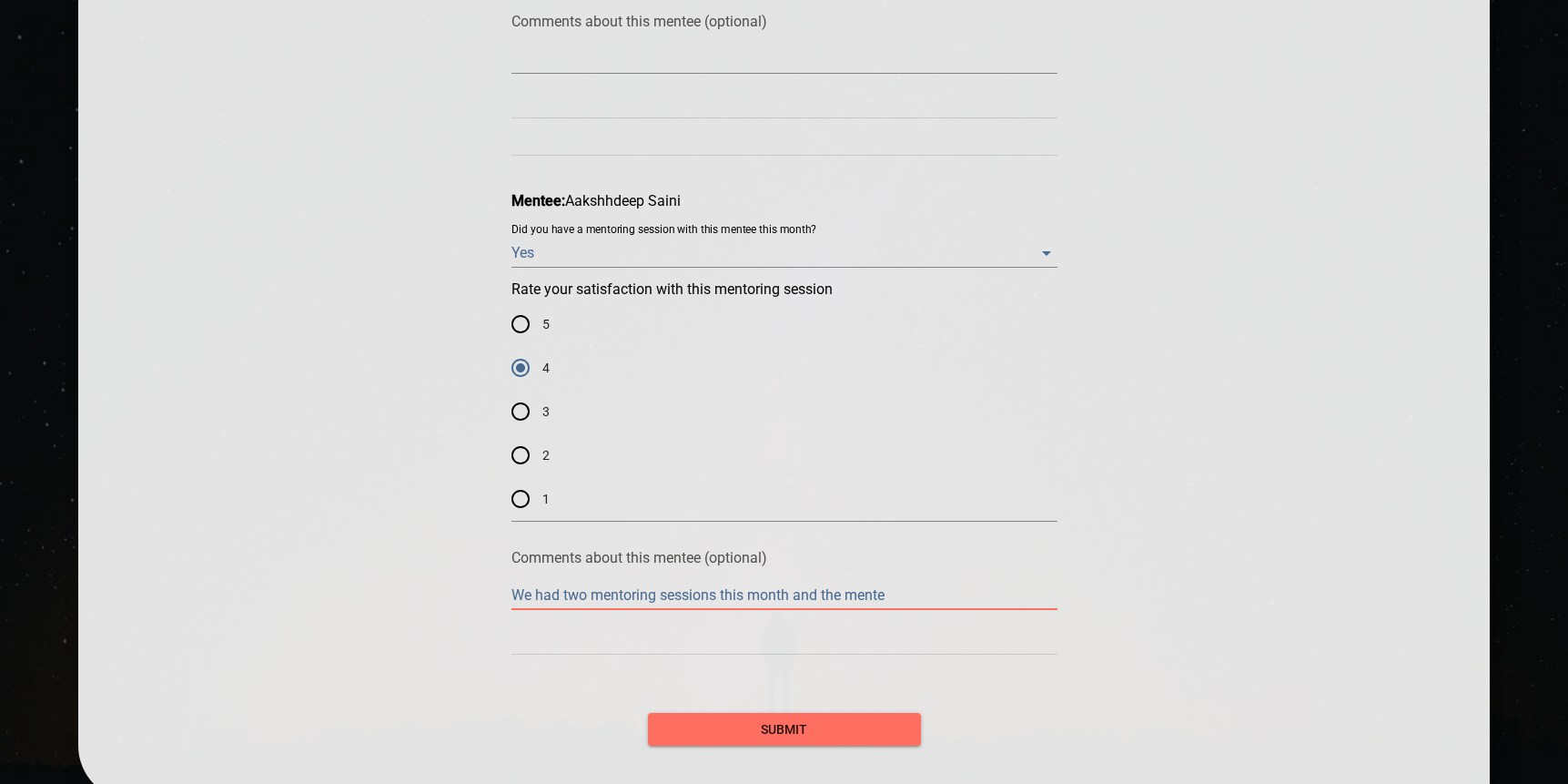
type textarea "We had two mentoring sessions this month and the mentee"
type textarea "We had two mentoring sessions this month and the mentee s"
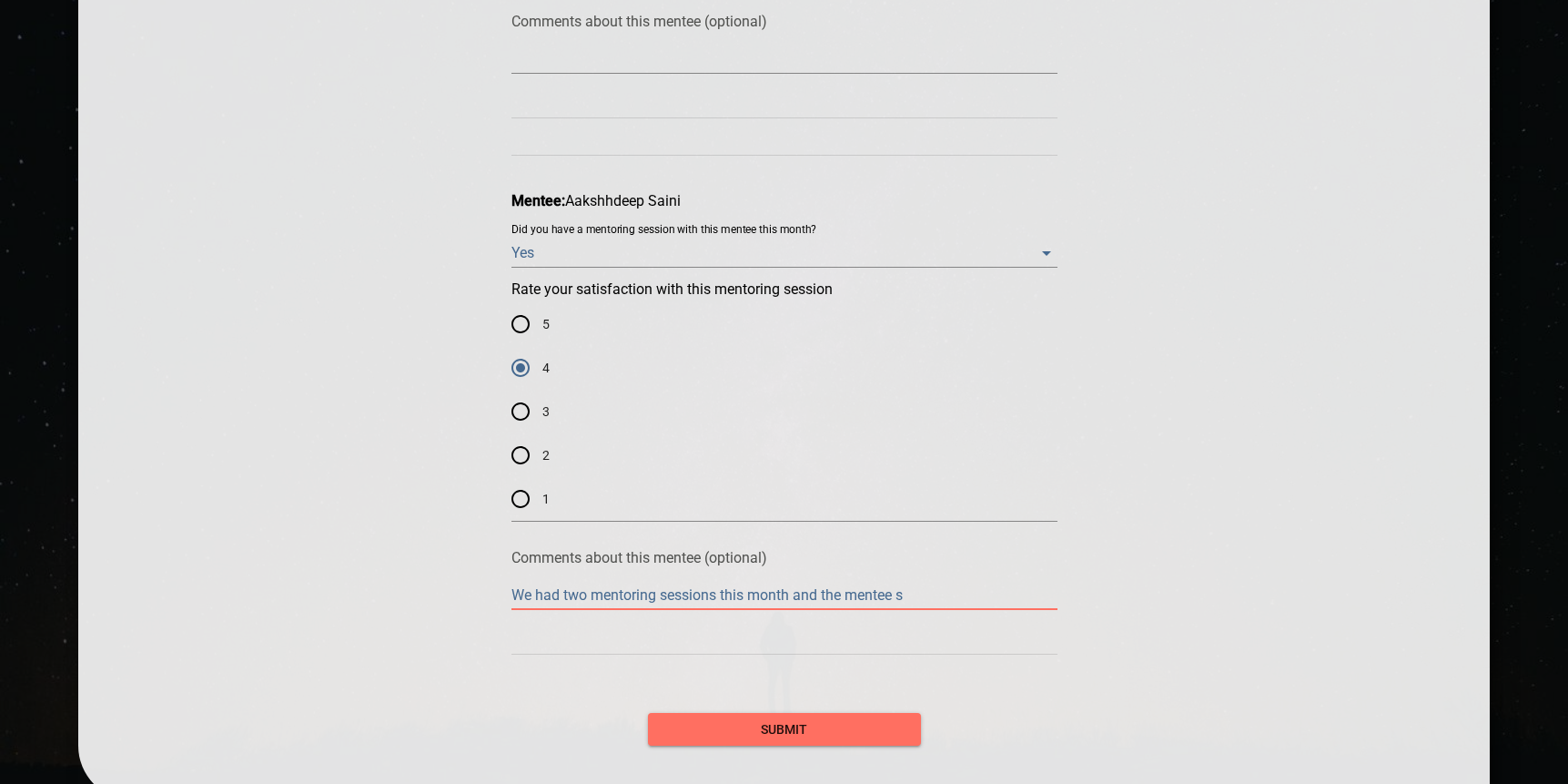
type textarea "We had two mentoring sessions this month and the mentee se"
type textarea "We had two mentoring sessions this month and the mentee sem"
type textarea "We had two mentoring sessions this month and the mentee semm"
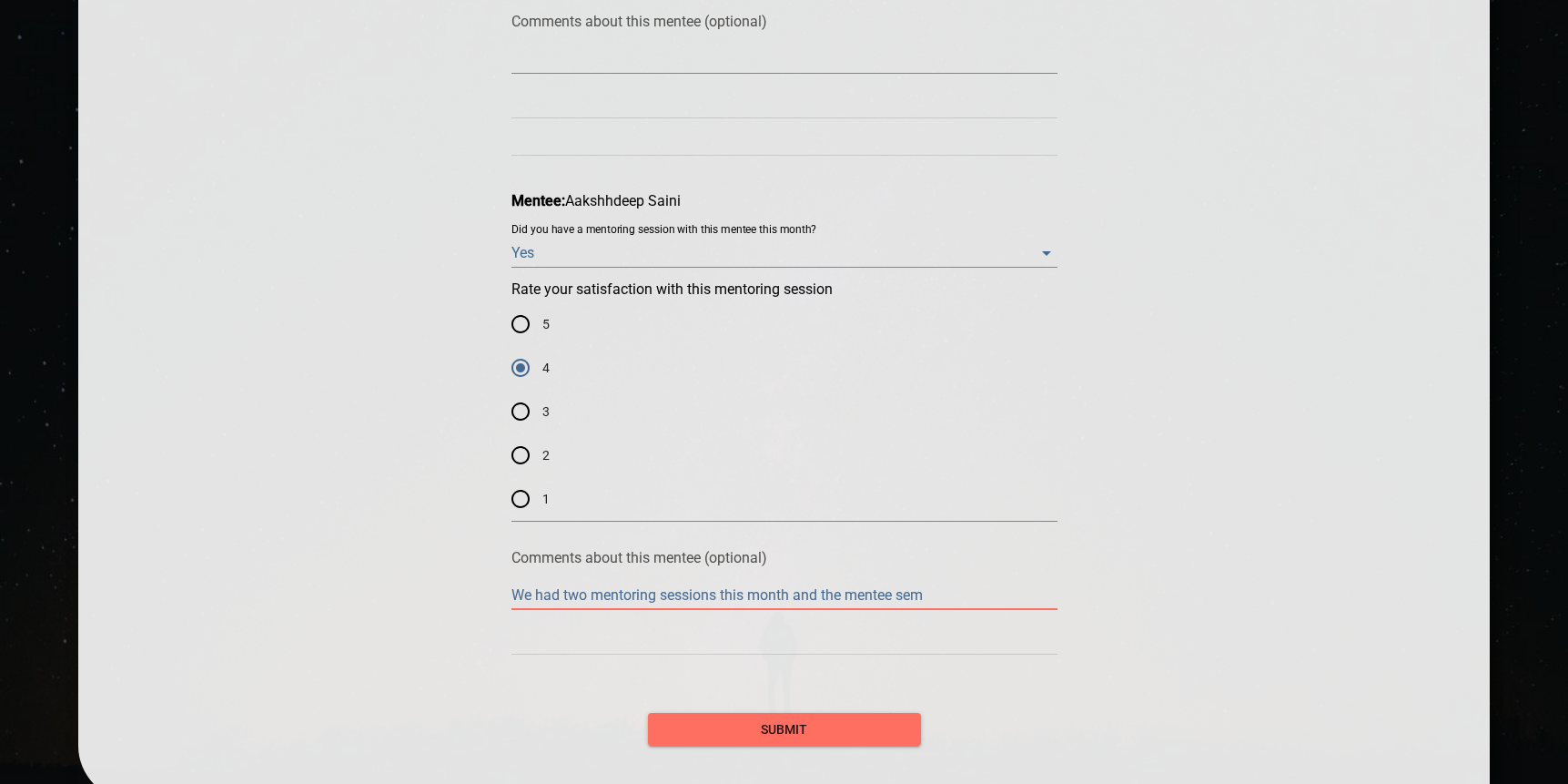
type textarea "We had two mentoring sessions this month and the mentee semm"
type textarea "We had two mentoring sessions this month and the mentee semme"
type textarea "We had two mentoring sessions this month and the mentee [PERSON_NAME]"
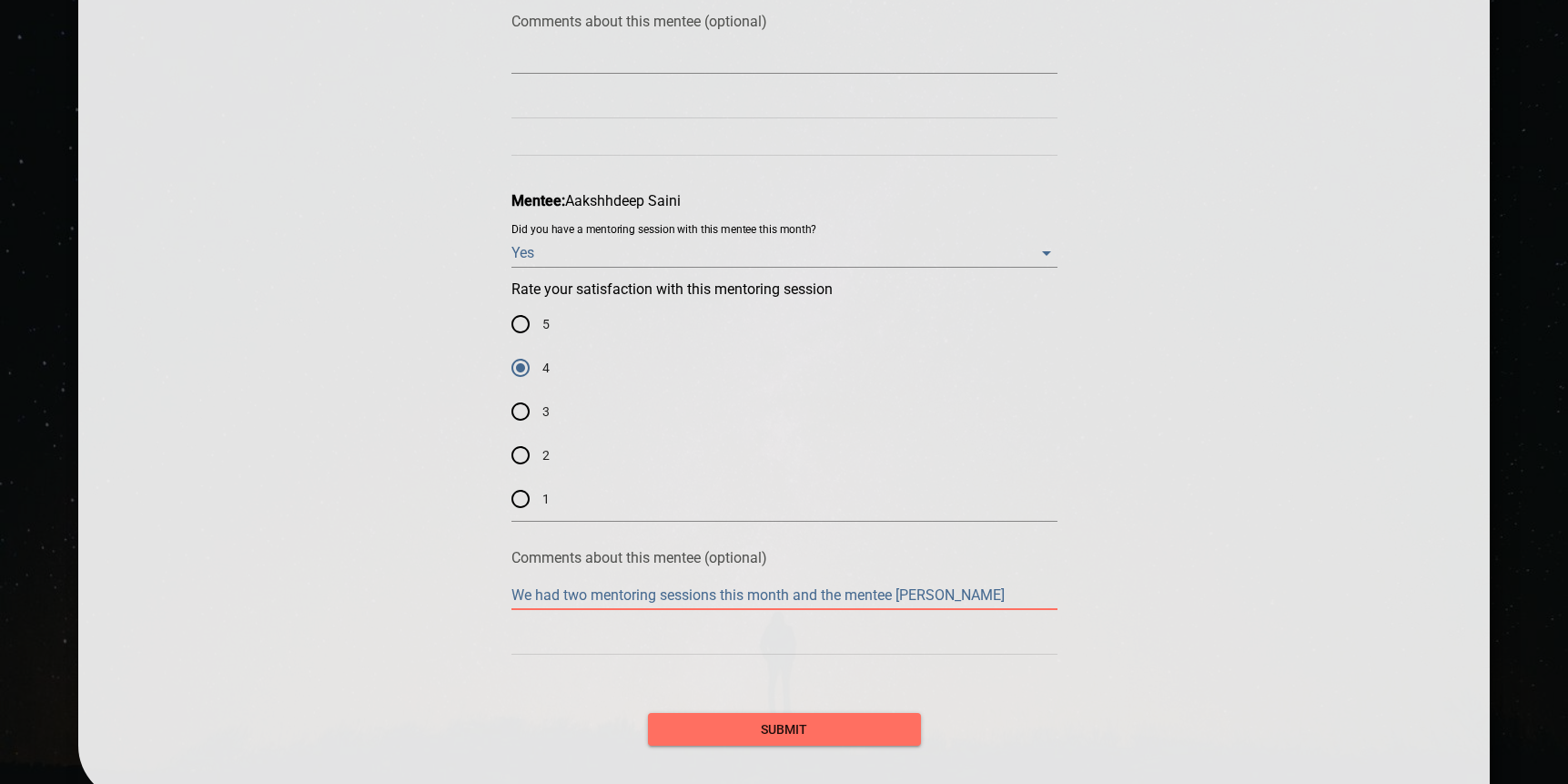
type textarea "We had two mentoring sessions this month and the mentee [PERSON_NAME]"
type textarea "We had two mentoring sessions this month and the mentee semmes t"
type textarea "We had two mentoring sessions this month and the mentee [PERSON_NAME] to"
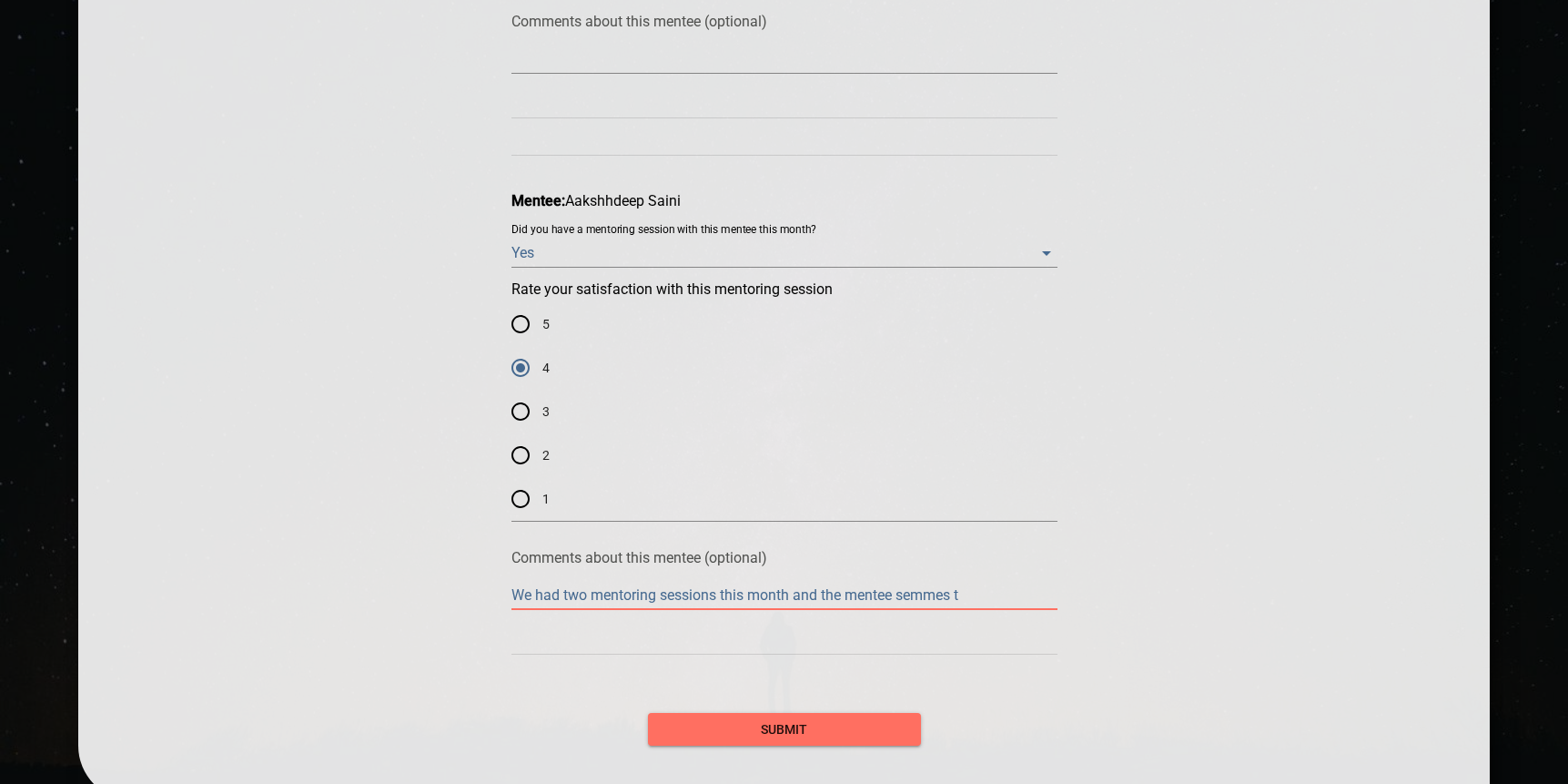
type textarea "We had two mentoring sessions this month and the mentee [PERSON_NAME] to"
type textarea "We had two mentoring sessions this month and the mentee [PERSON_NAME] to b"
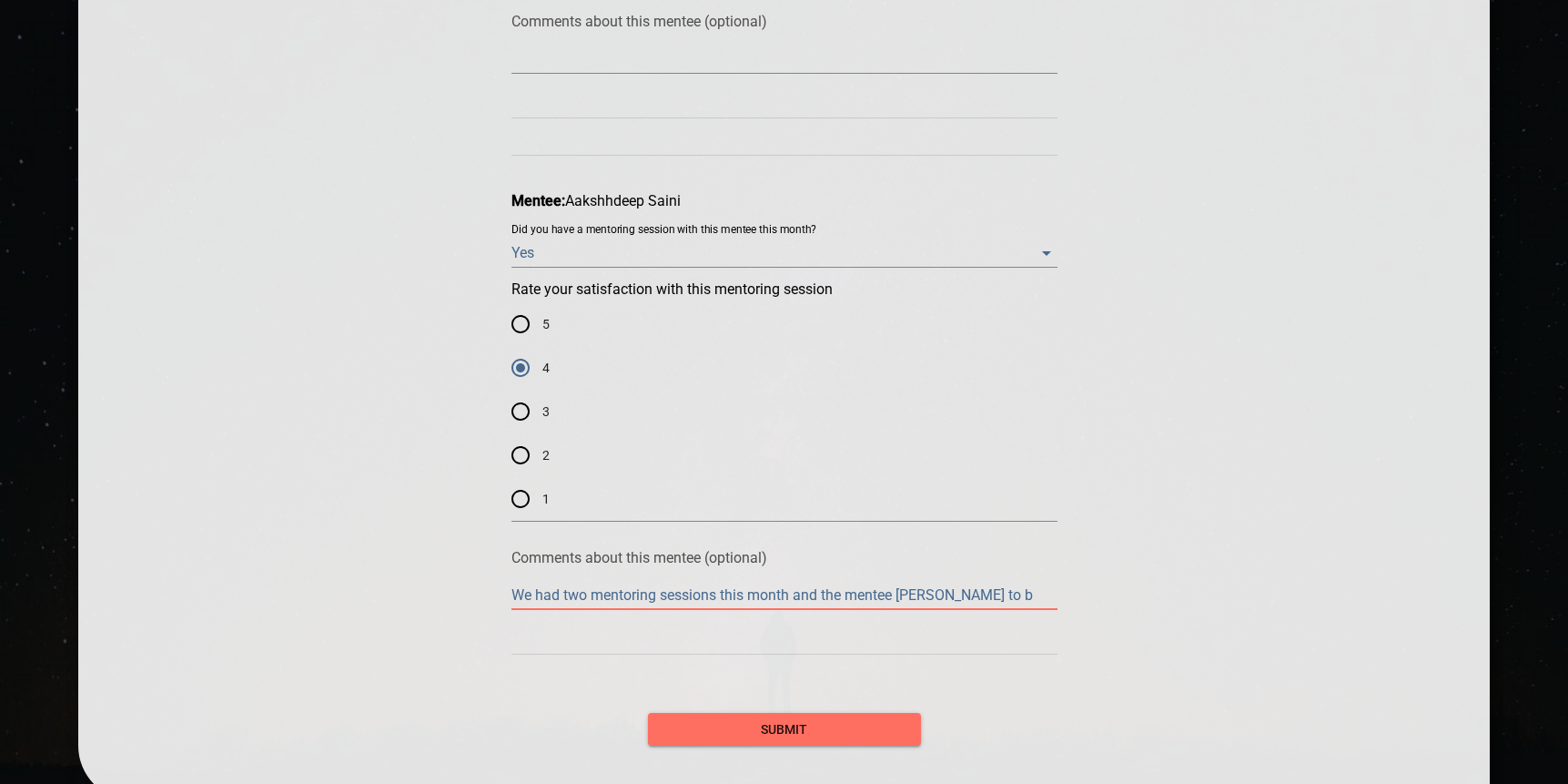
type textarea "We had two mentoring sessions this month and the mentee [PERSON_NAME] to be"
type textarea "We had two mentoring sessions this month and the mentee [PERSON_NAME] to be e"
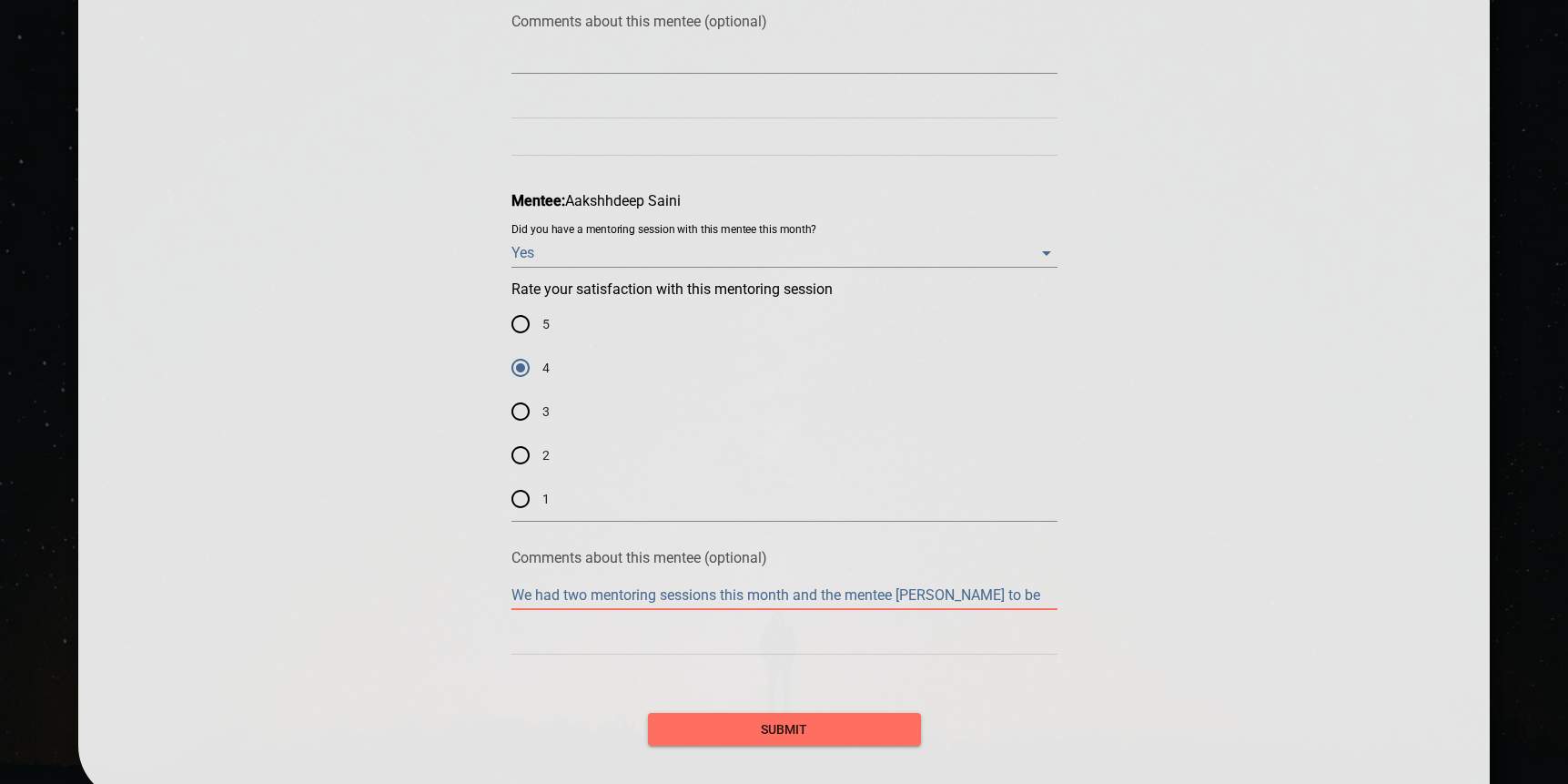
type textarea "We had two mentoring sessions this month and the mentee [PERSON_NAME] to be e"
type textarea "We had two mentoring sessions this month and the mentee [PERSON_NAME] to be ex"
type textarea "We had two mentoring sessions this month and the mentee [PERSON_NAME] to be ext"
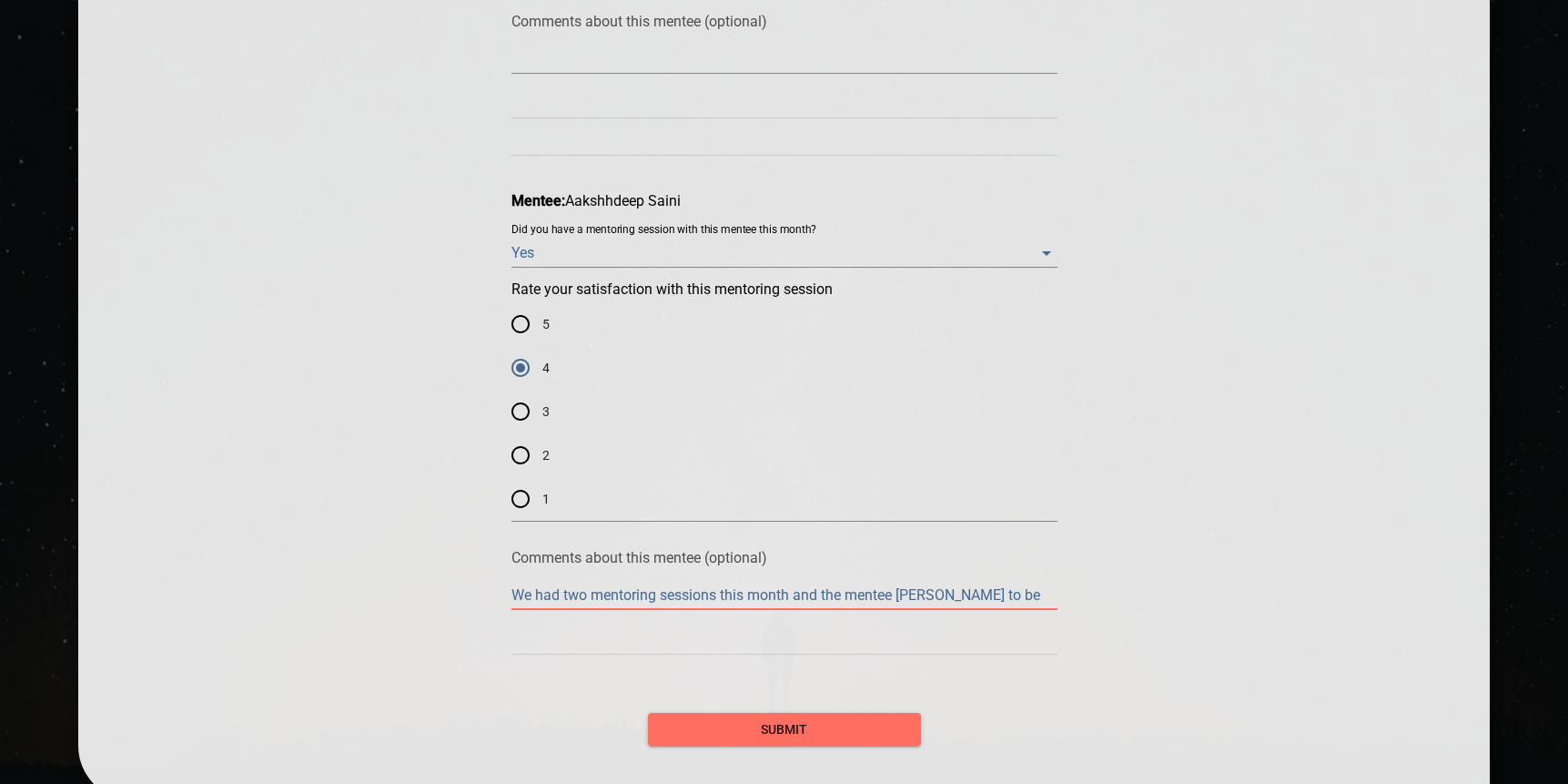
type textarea "We had two mentoring sessions this month and the mentee [PERSON_NAME] to be extr"
type textarea "We had two mentoring sessions this month and the mentee [PERSON_NAME] to be ext…"
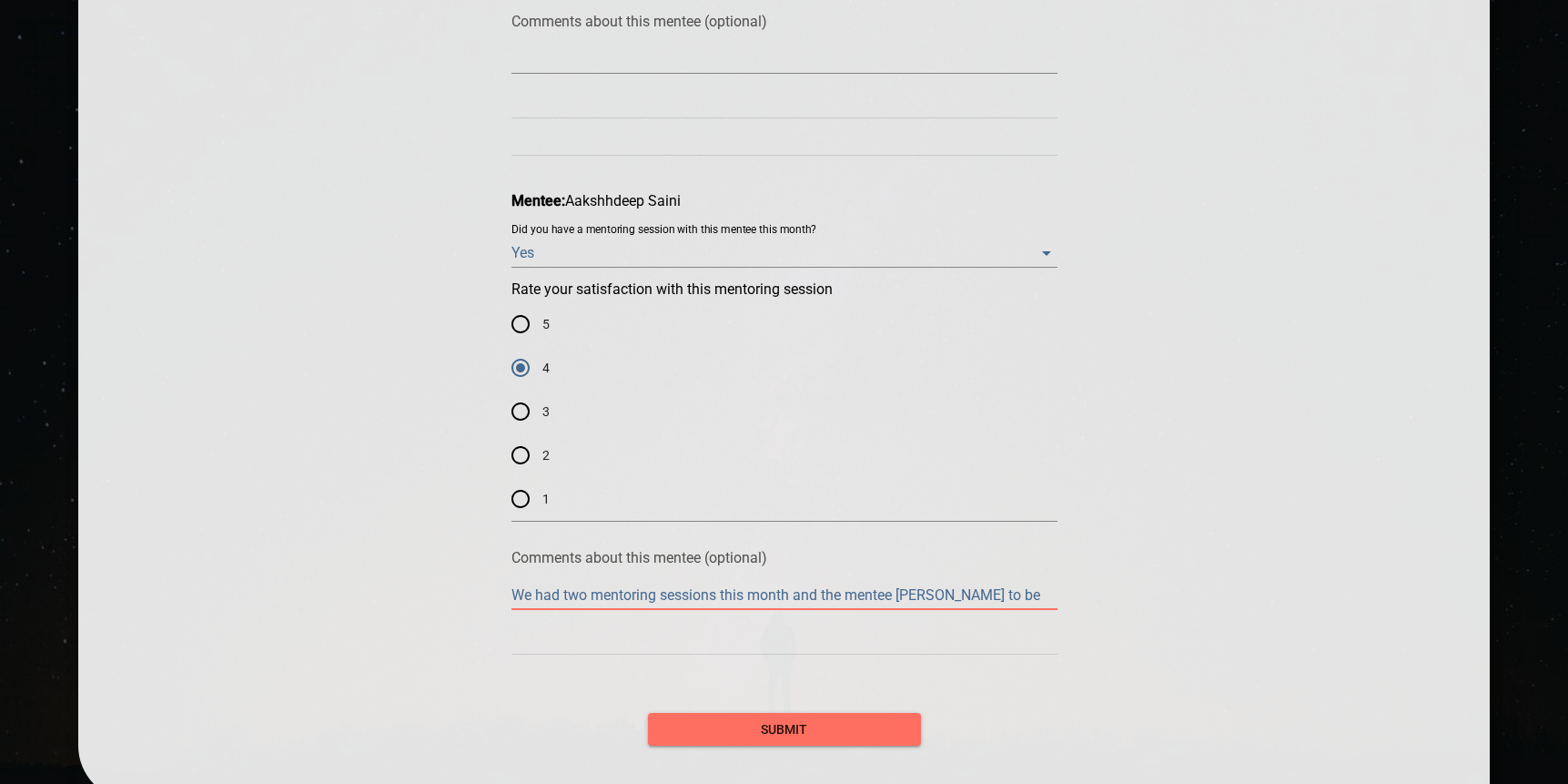
type textarea "We had two mentoring sessions this month and the mentee [PERSON_NAME] to be ext…"
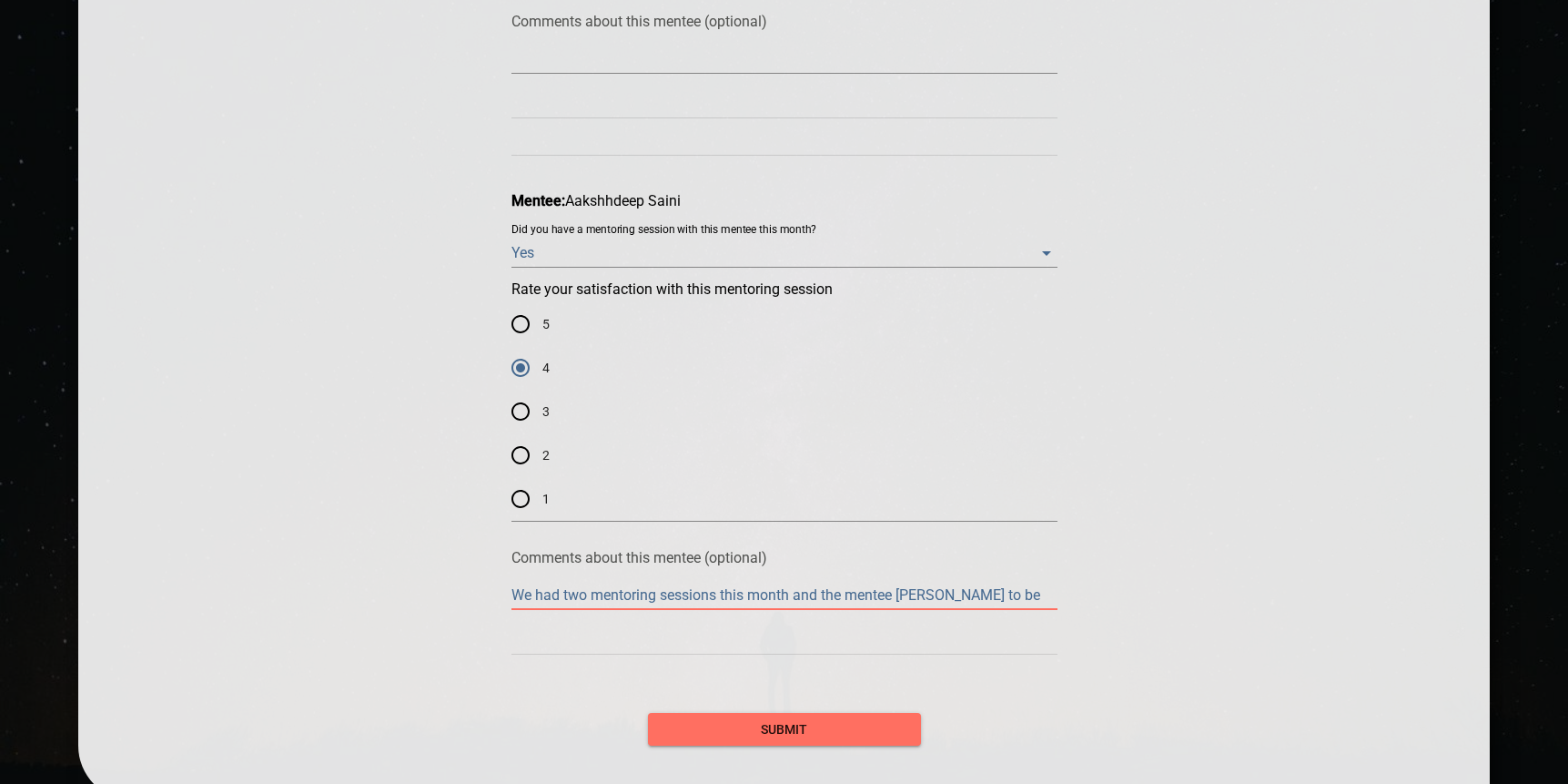
type textarea "We had two mentoring sessions this month and the mentee [PERSON_NAME] to be ext…"
type textarea "We had two mentoring sessions this month and the mentee semmes to be extrem"
type textarea "We had two mentoring sessions this month and the mentee semmes to be extreme"
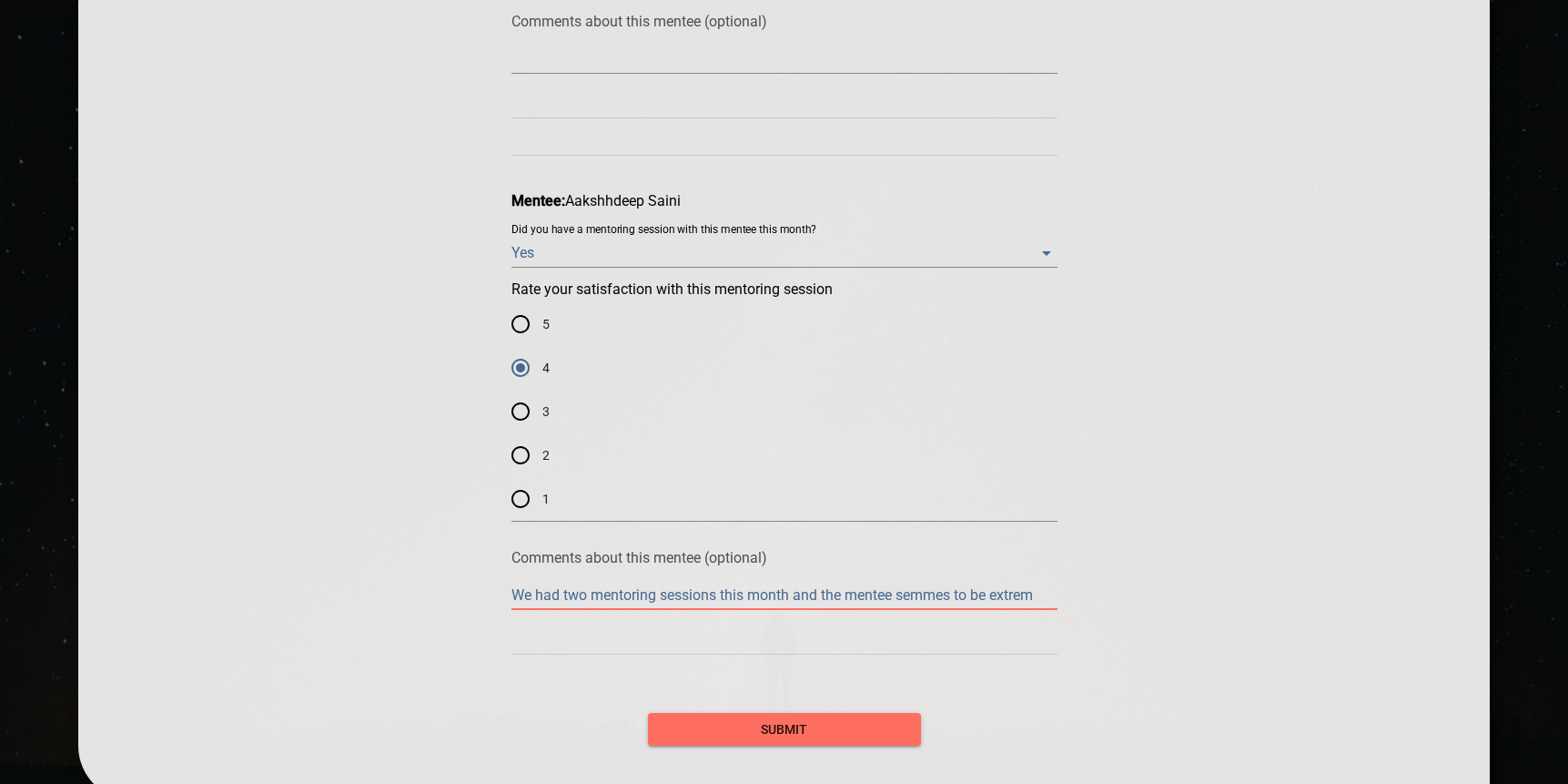
type textarea "We had two mentoring sessions this month and the mentee semmes to be extreme"
type textarea "We had two mentoring sessions this month and the mentee semmes to be extremel"
type textarea "We had two mentoring sessions this month and the mentee [PERSON_NAME] to be ext…"
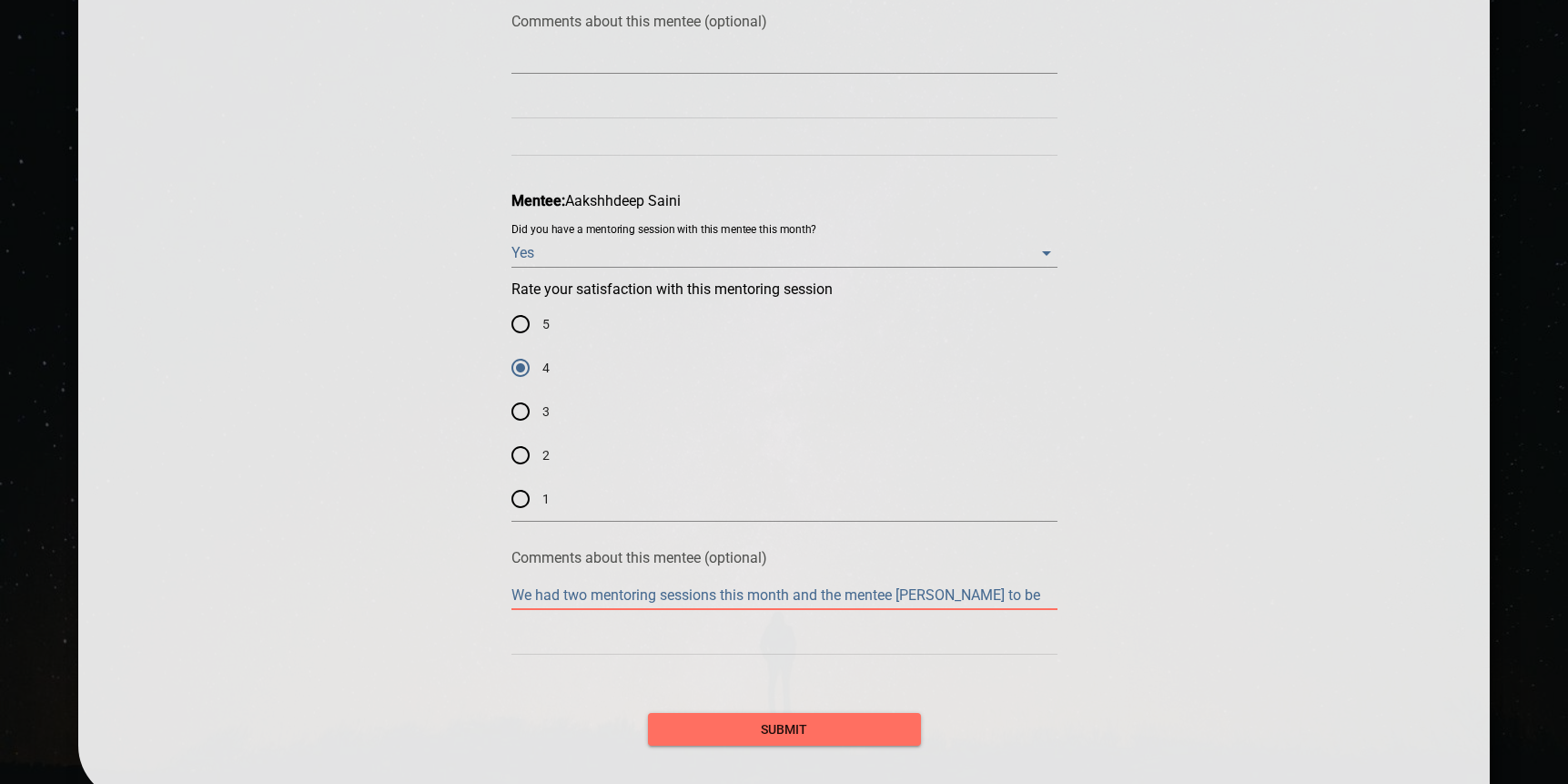
type textarea "We had two mentoring sessions this month and the mentee [PERSON_NAME] to be ext…"
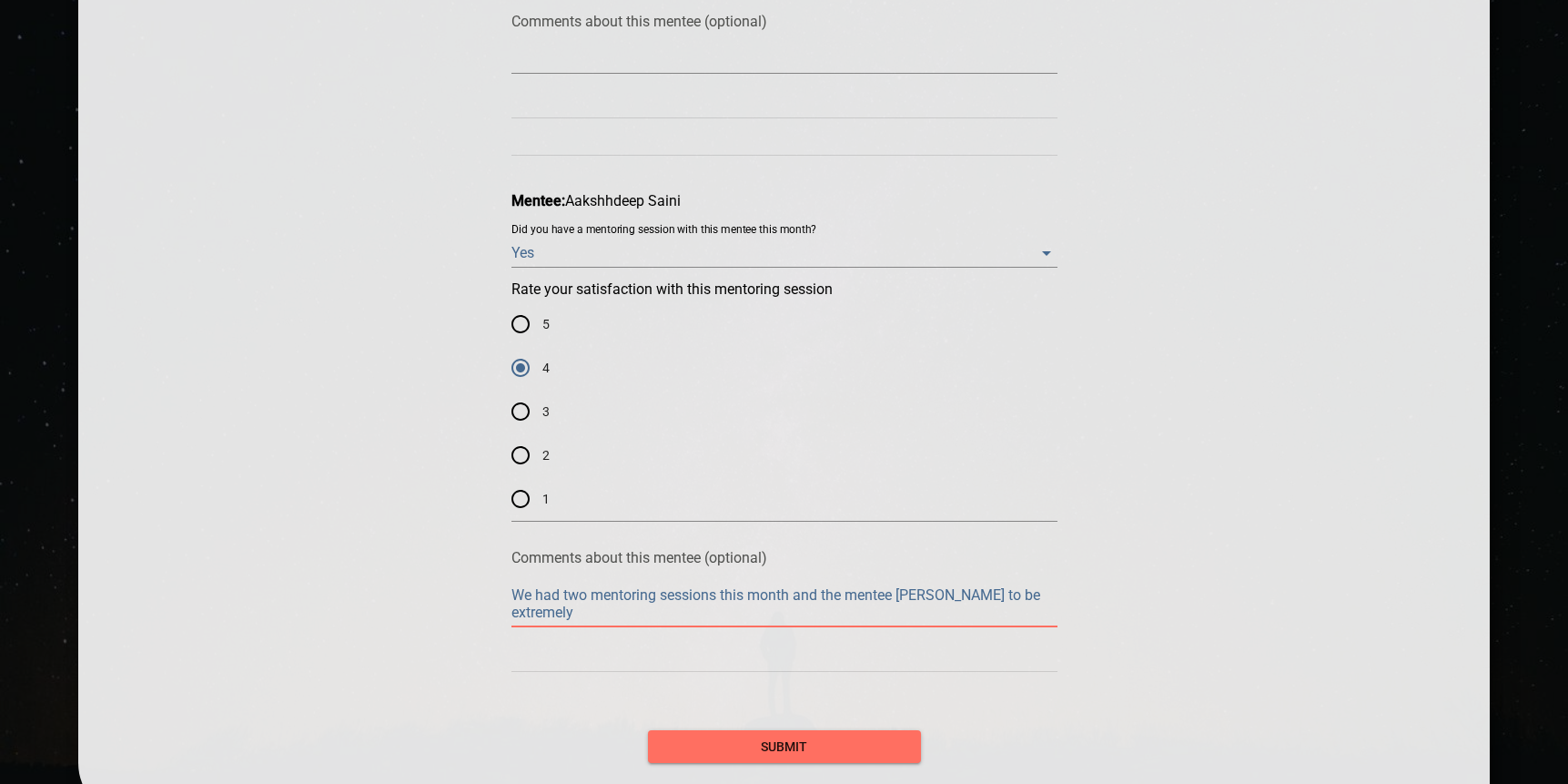
type textarea "We had two mentoring sessions this month and the mentee semmes to be extremely m"
type textarea "We had two mentoring sessions this month and the mentee [PERSON_NAME] to be ext…"
type textarea "We had two mentoring sessions this month and the mentee semmes to be extremely …"
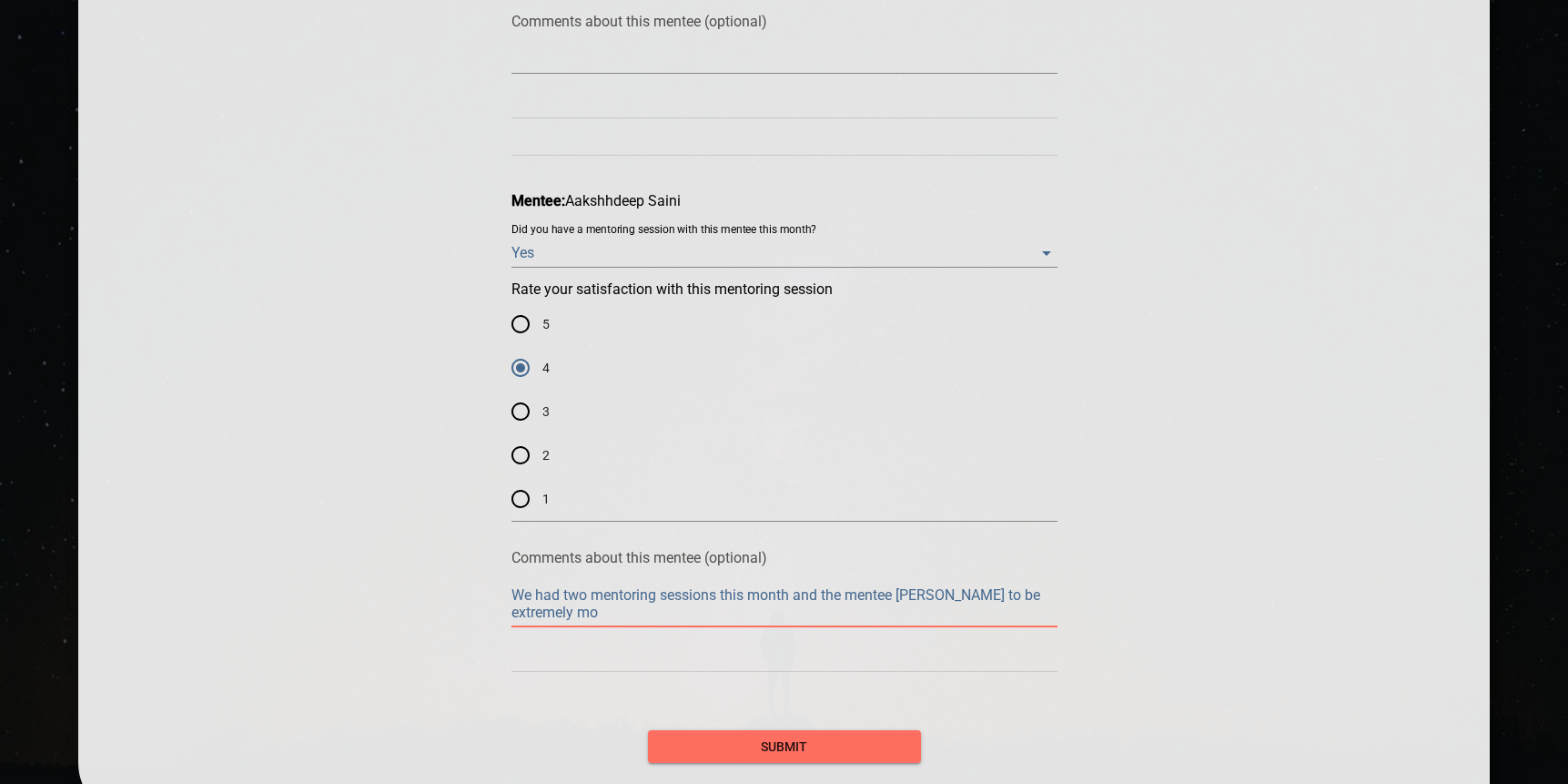
type textarea "We had two mentoring sessions this month and the mentee semmes to be extremely …"
type textarea "We had two mentoring sessions this month and the mentee [PERSON_NAME] to be ext…"
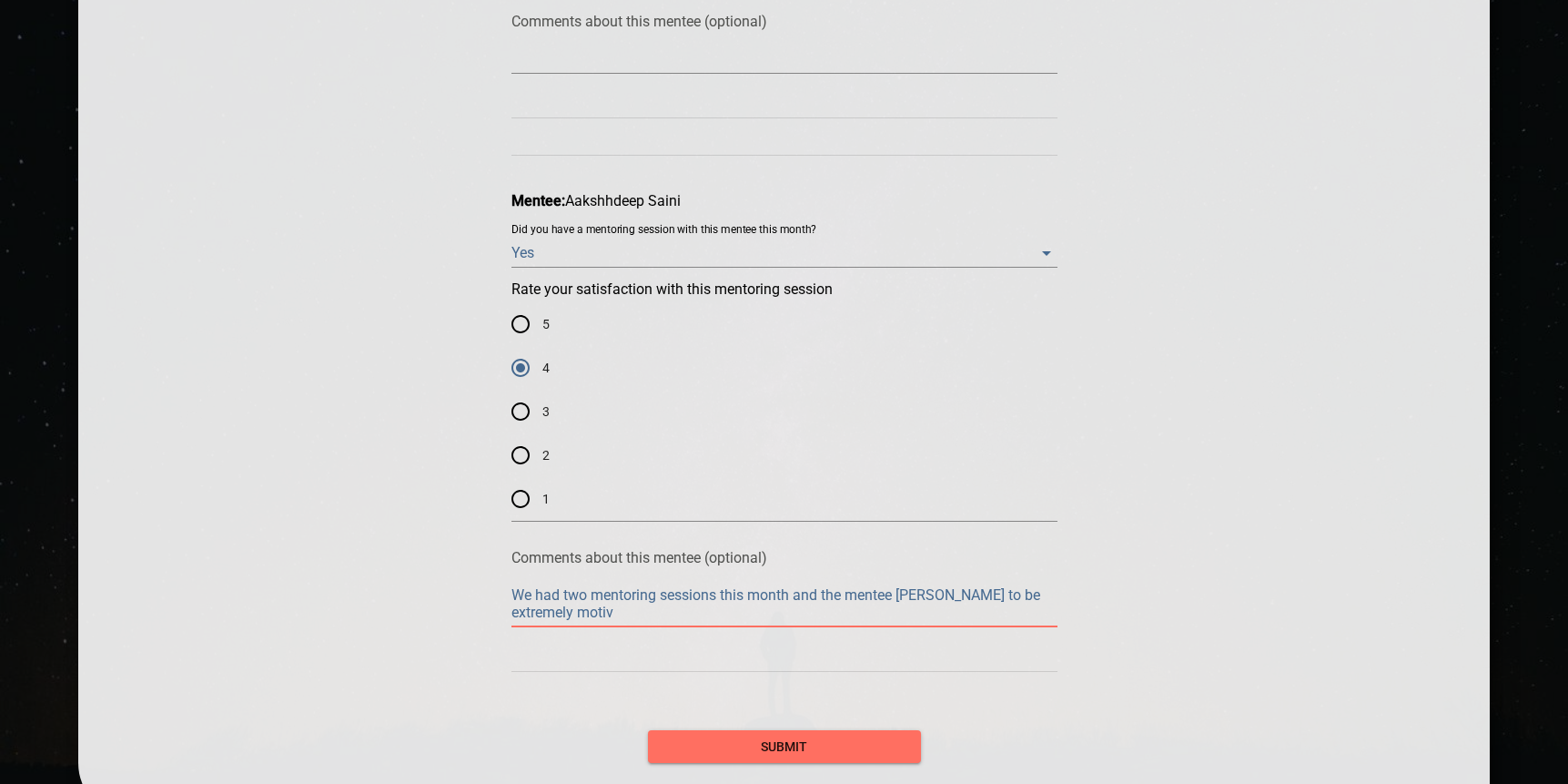
type textarea "We had two mentoring sessions this month and the mentee [PERSON_NAME] to be ext…"
type textarea "We had two mentoring sessions this month and the mentee semmes to be extremely …"
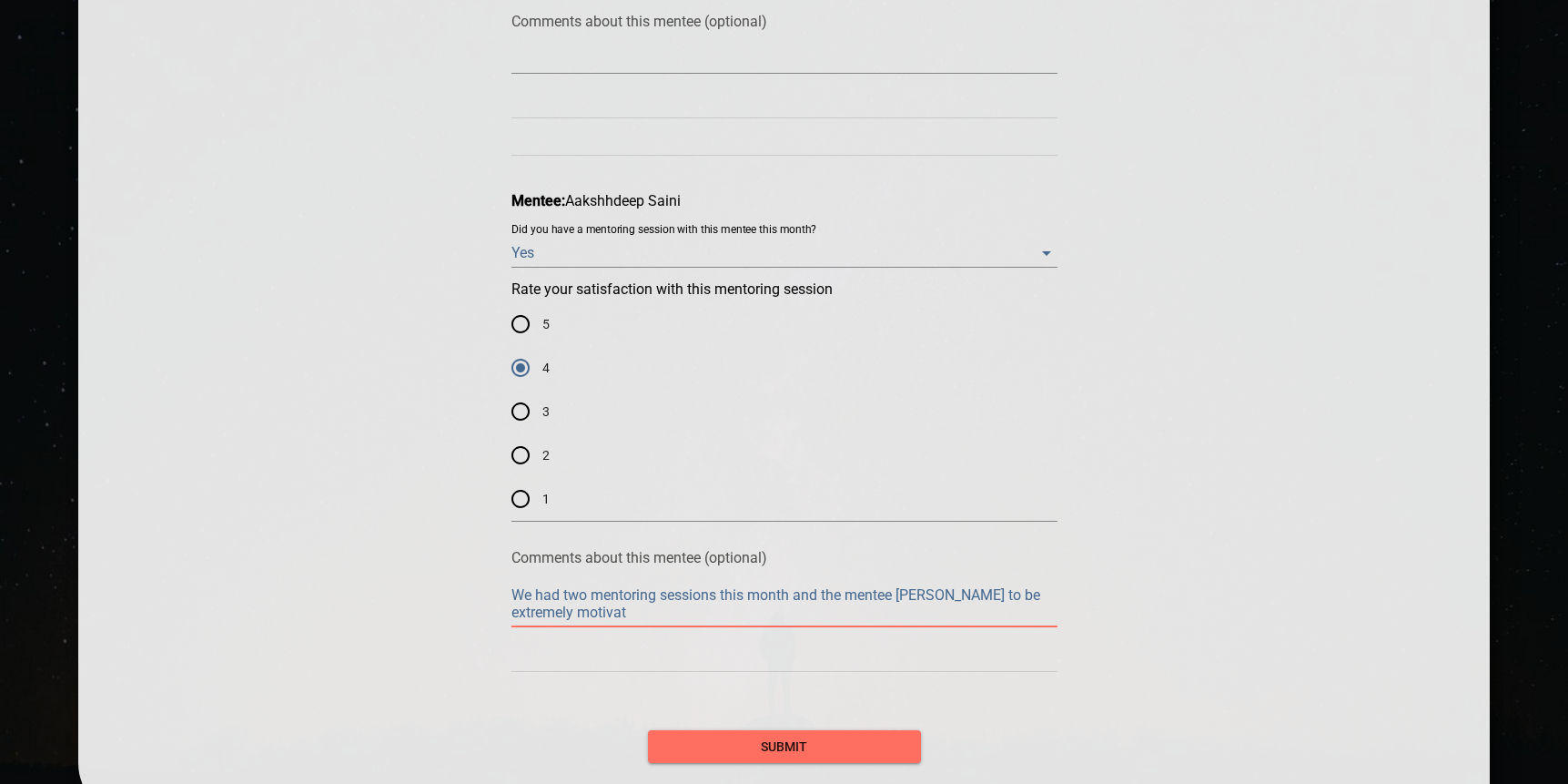
type textarea "We had two mentoring sessions this month and the mentee semmes to be extremely …"
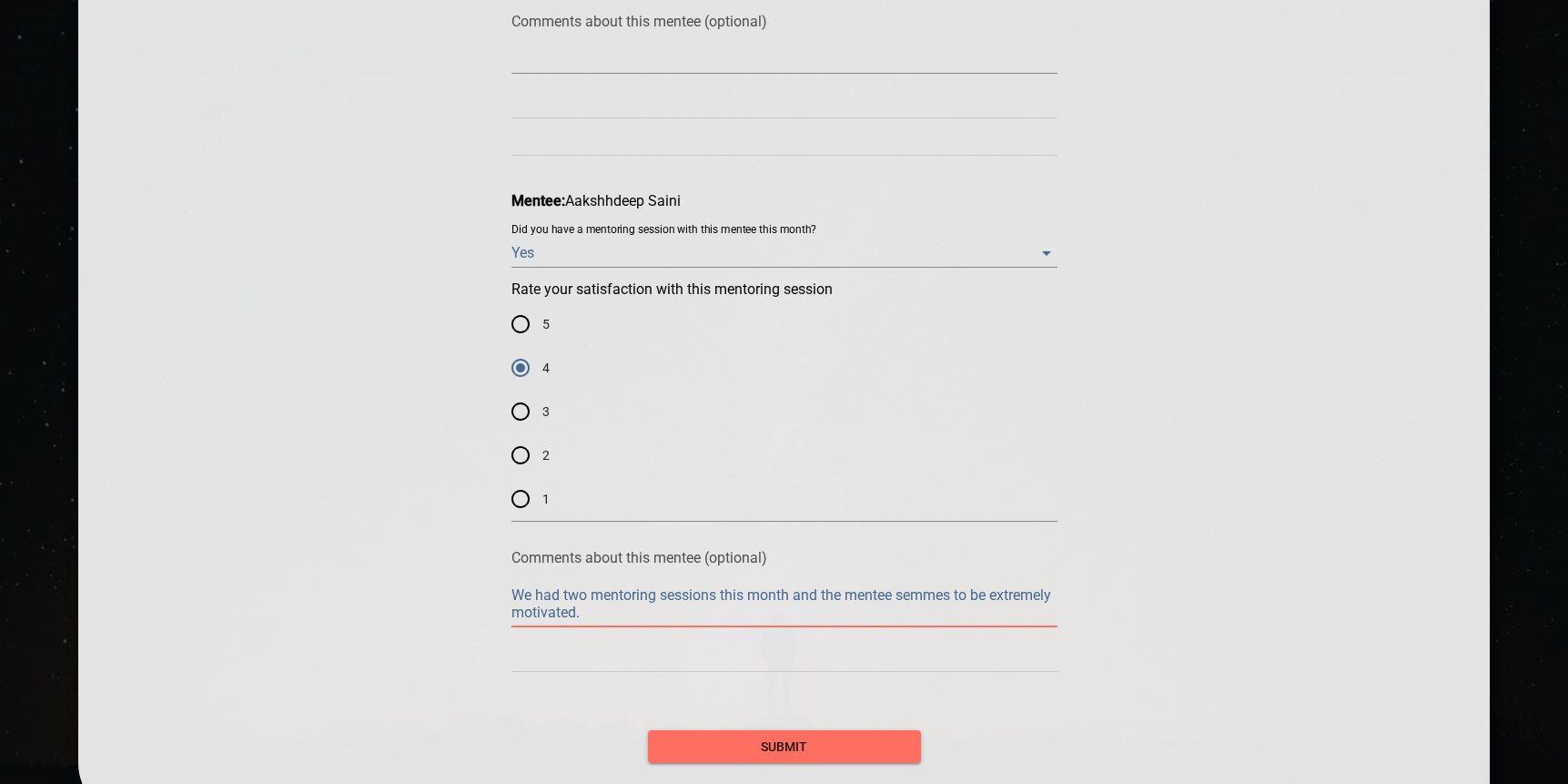
type textarea "We had two mentoring sessions this month and the mentee semmes to be extremely …"
type textarea "We had two mentoring sessions this month and the mentee seems to be extremely m…"
type textarea "We had two mentoring sessions this month and the mentee seems to be highly moti…"
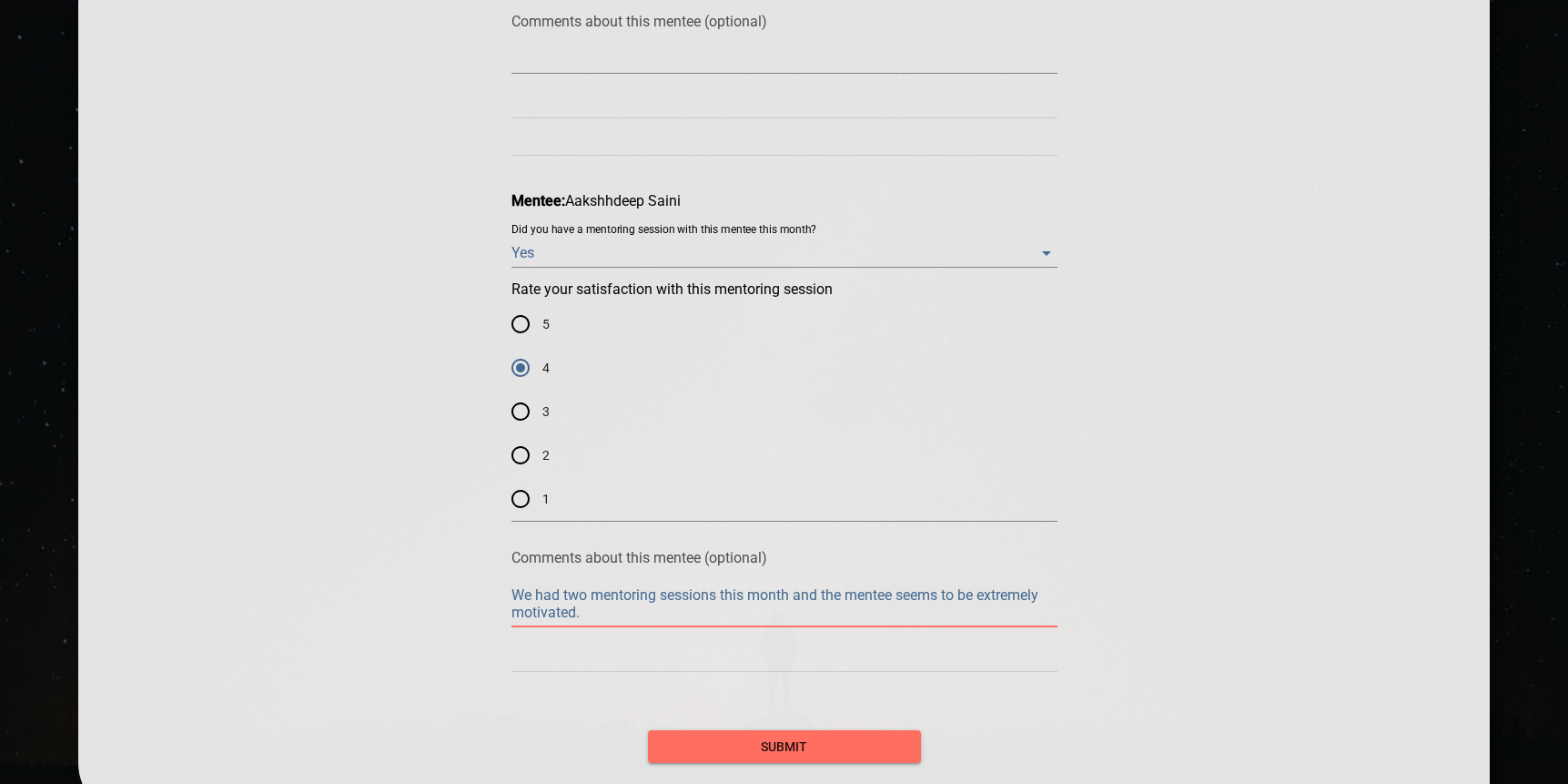
type textarea "We had two mentoring sessions this month and the mentee seems to be highly moti…"
type textarea "We had two mentoring sessions this month, and the mentee seems to be highly mot…"
click at [794, 746] on span "submit" at bounding box center [784, 747] width 244 height 22
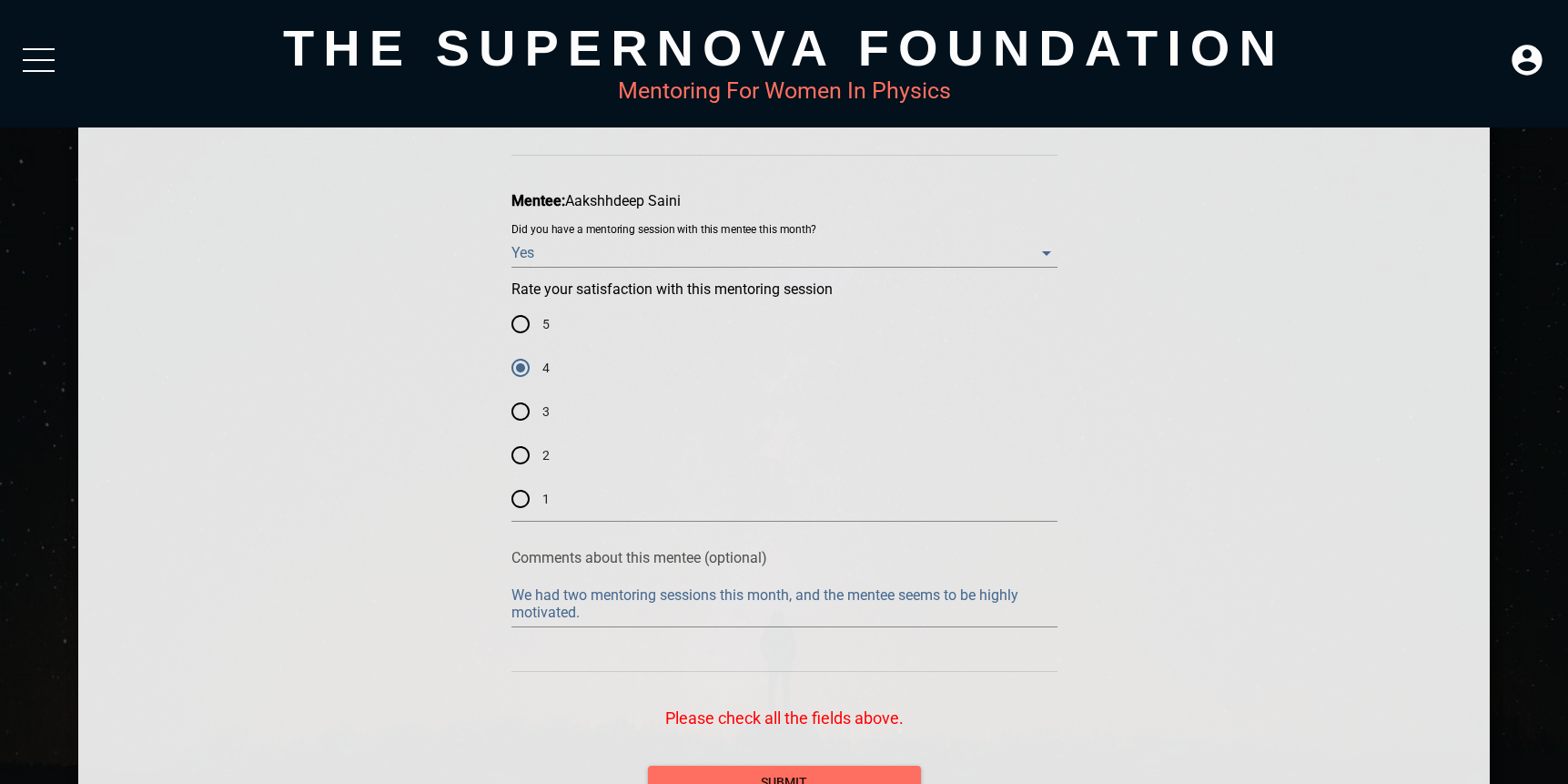
scroll to position [93, 0]
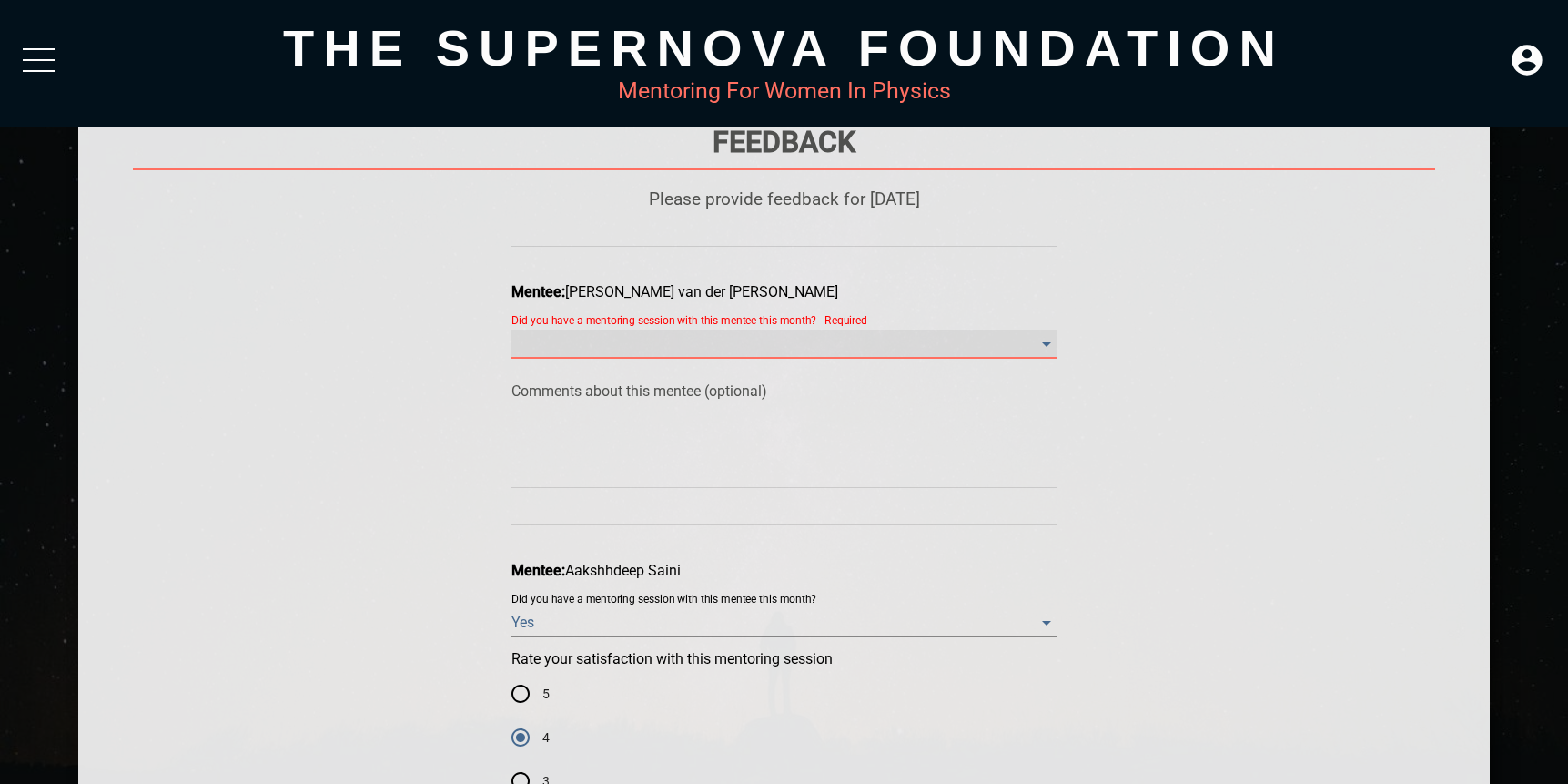
click at [759, 343] on month\? "​" at bounding box center [784, 344] width 546 height 29
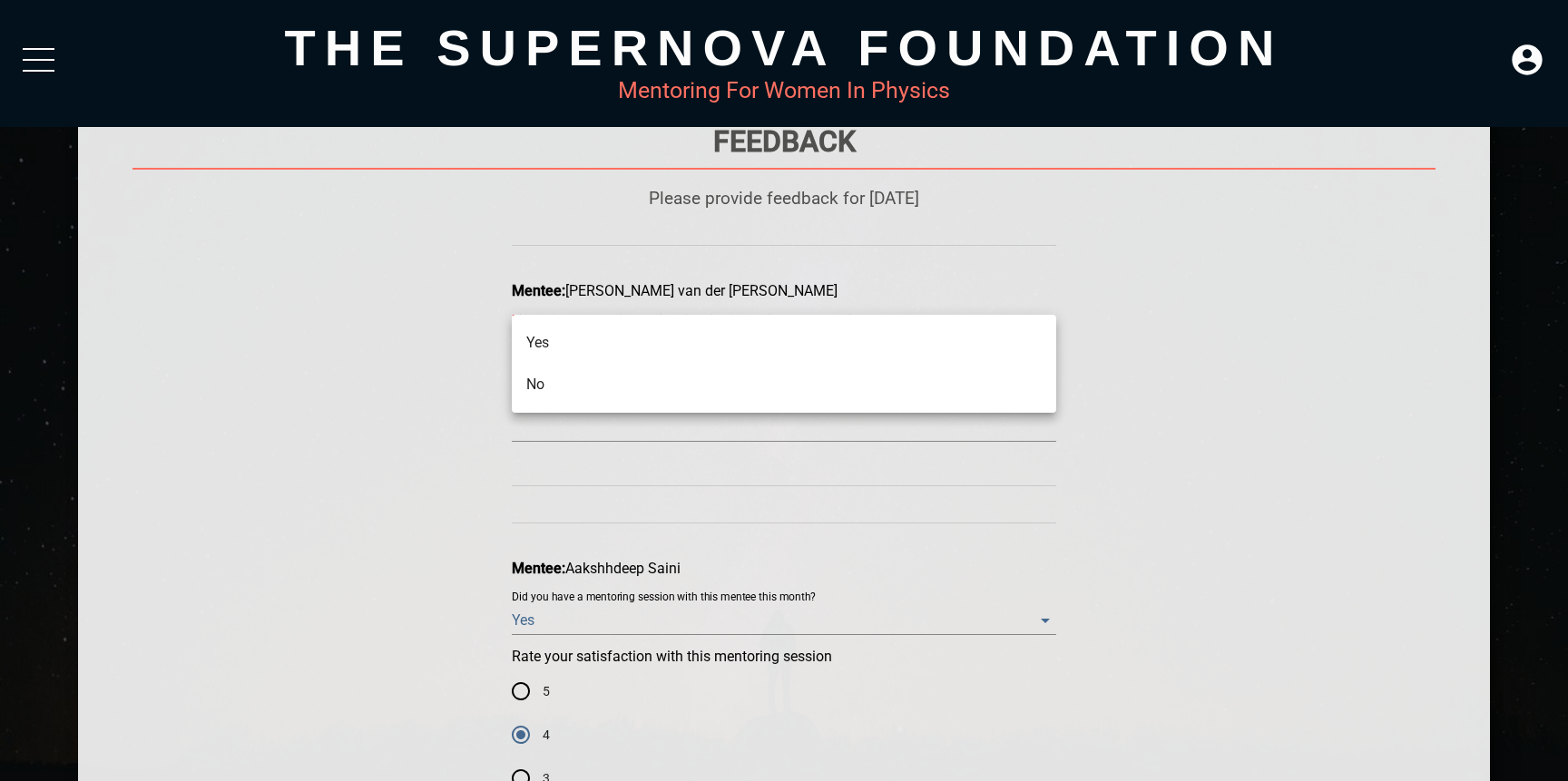
click at [663, 397] on li "No" at bounding box center [783, 384] width 544 height 42
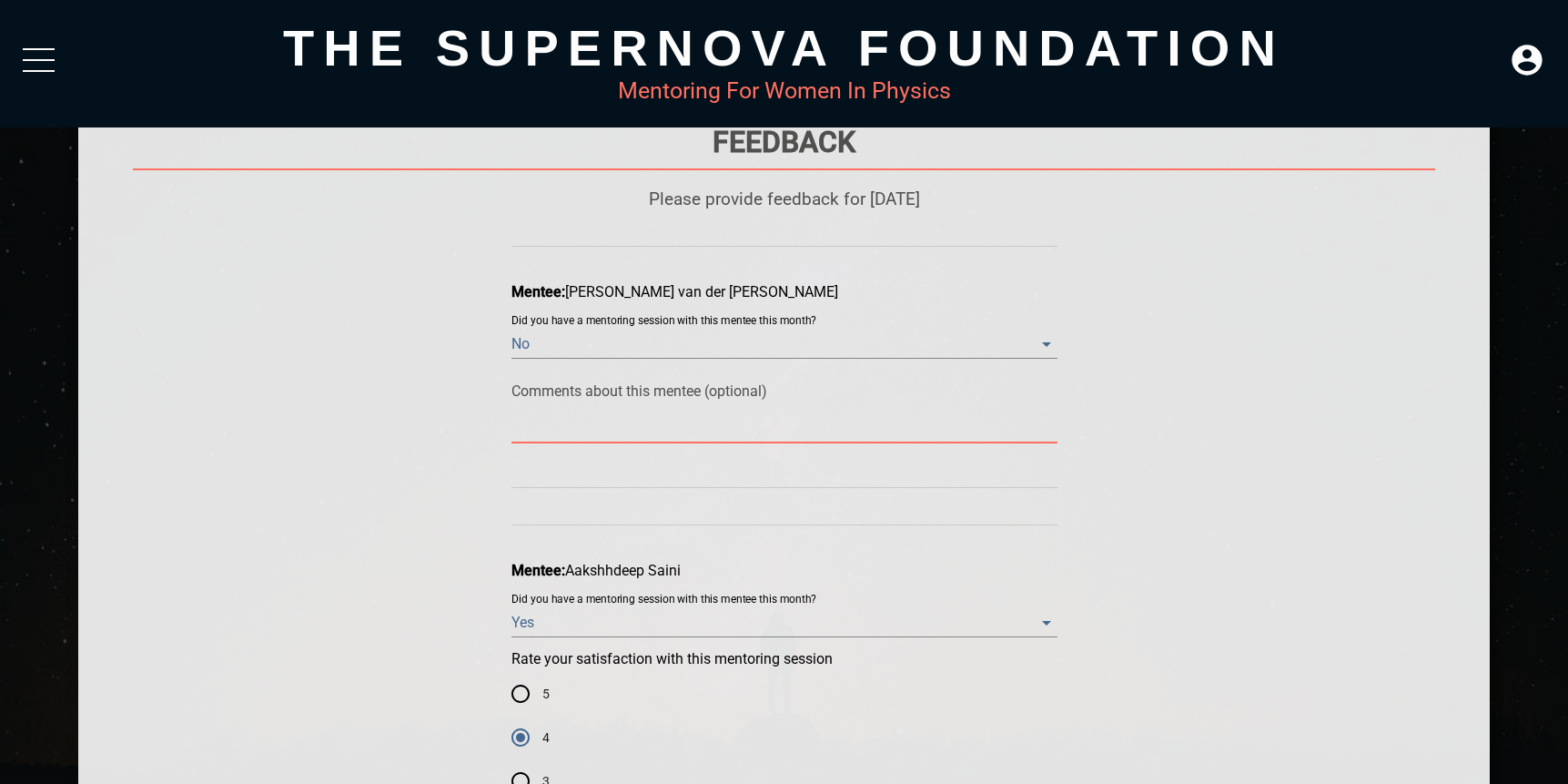
click at [625, 436] on textarea at bounding box center [784, 429] width 546 height 18
type textarea "I"
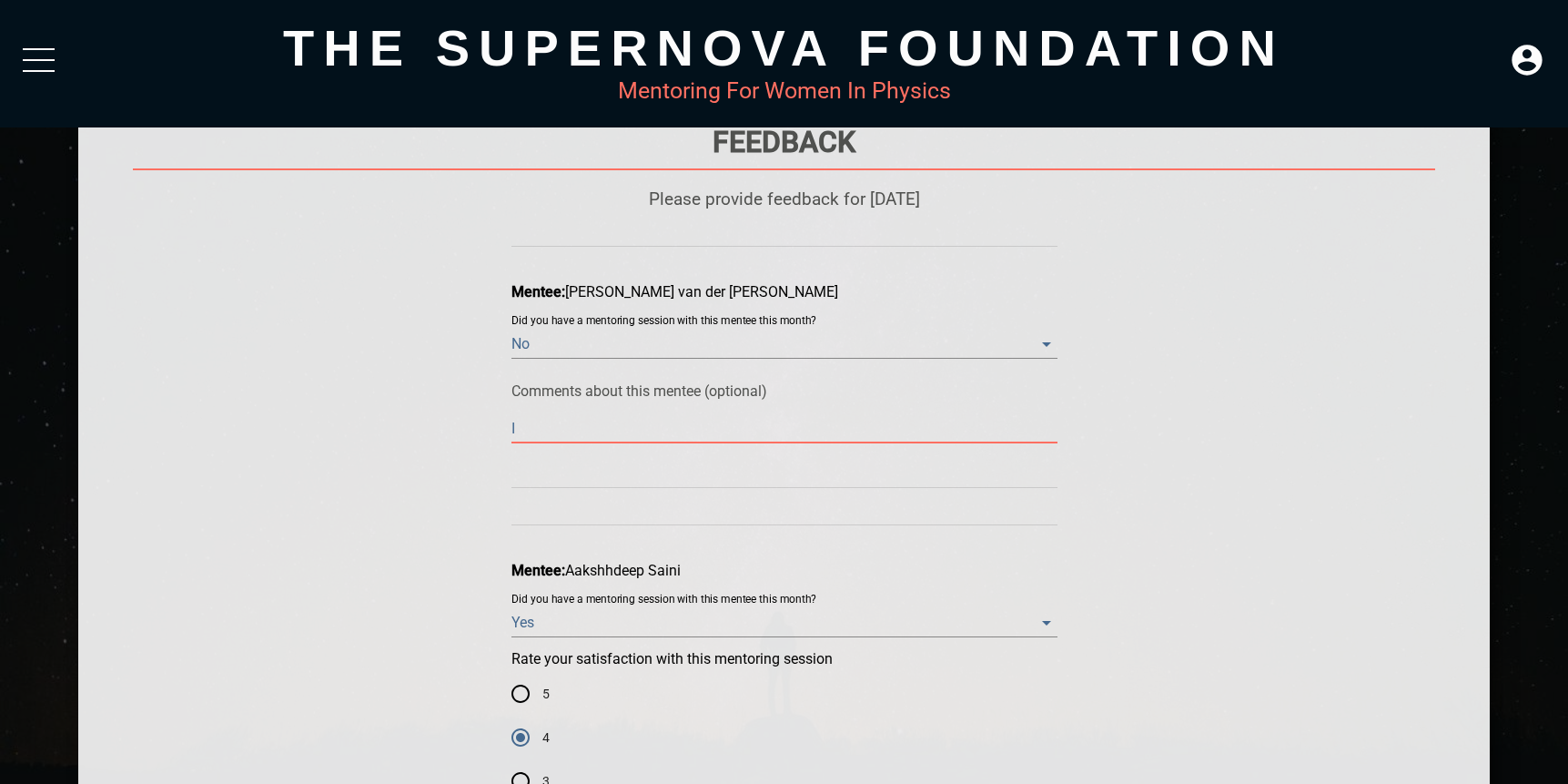
type textarea "I a"
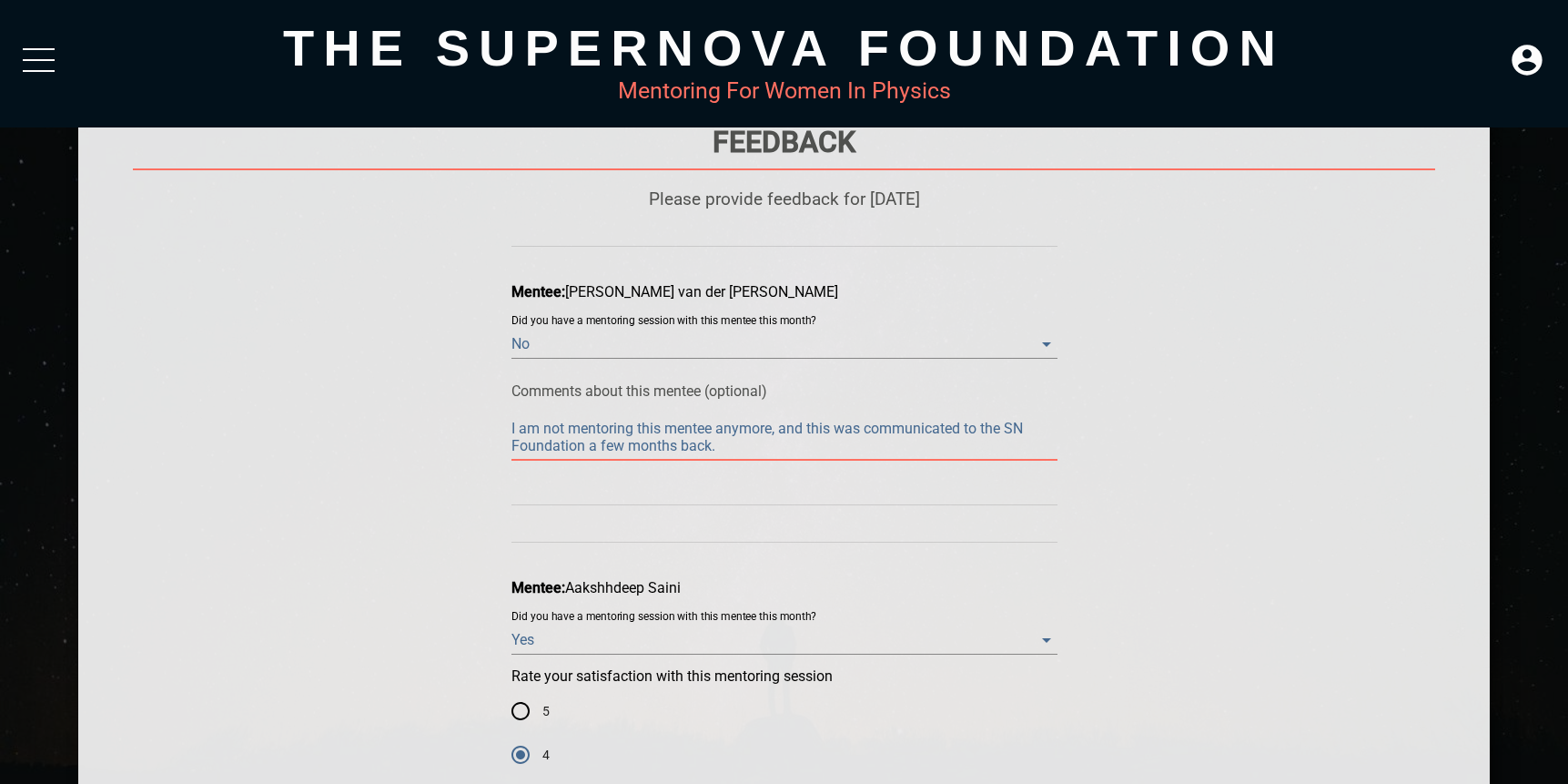
click at [739, 444] on textarea "I am not mentoring this mentee anymore, and this was communicated to the SN Fou…" at bounding box center [784, 437] width 546 height 35
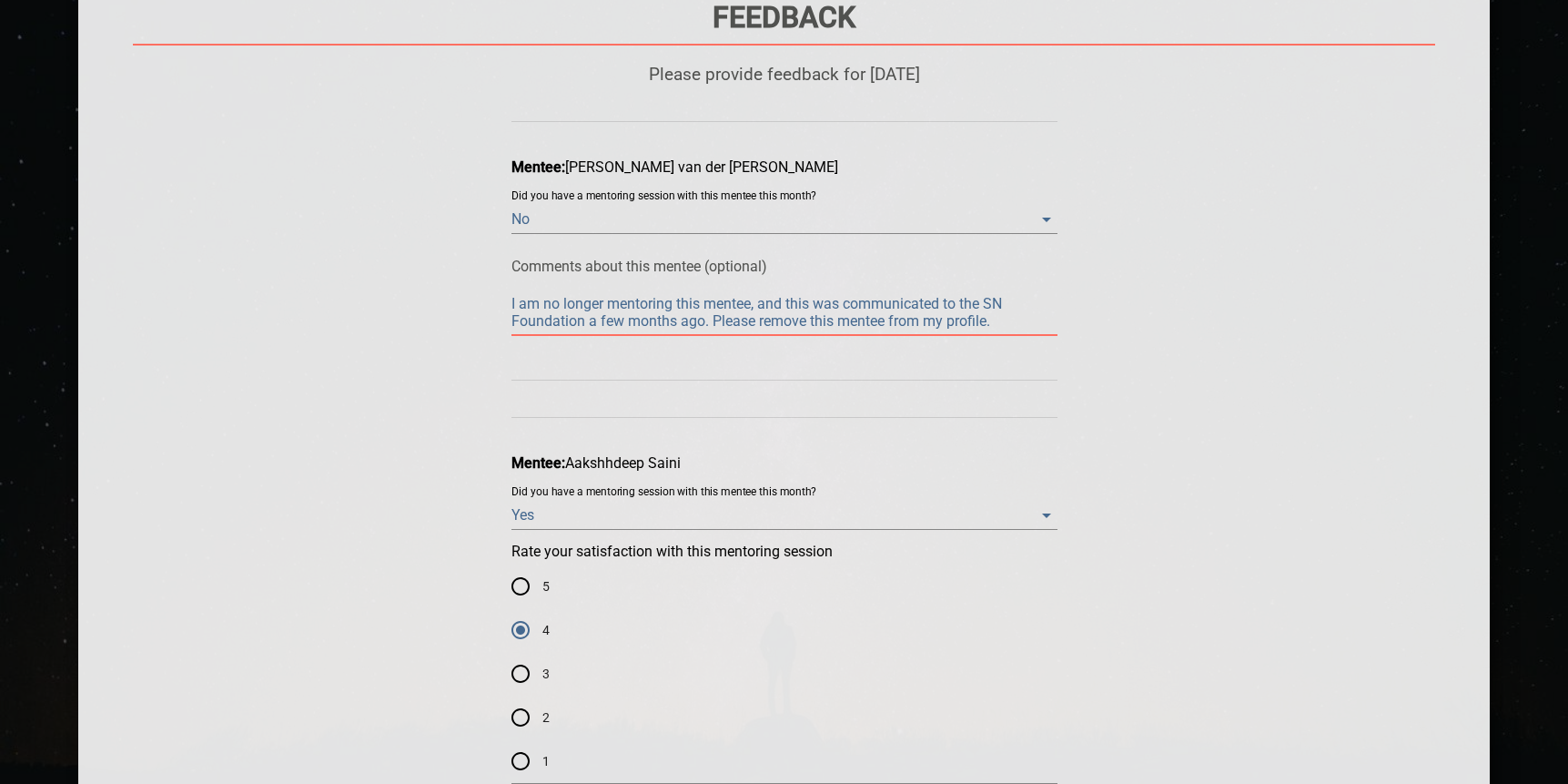
scroll to position [530, 0]
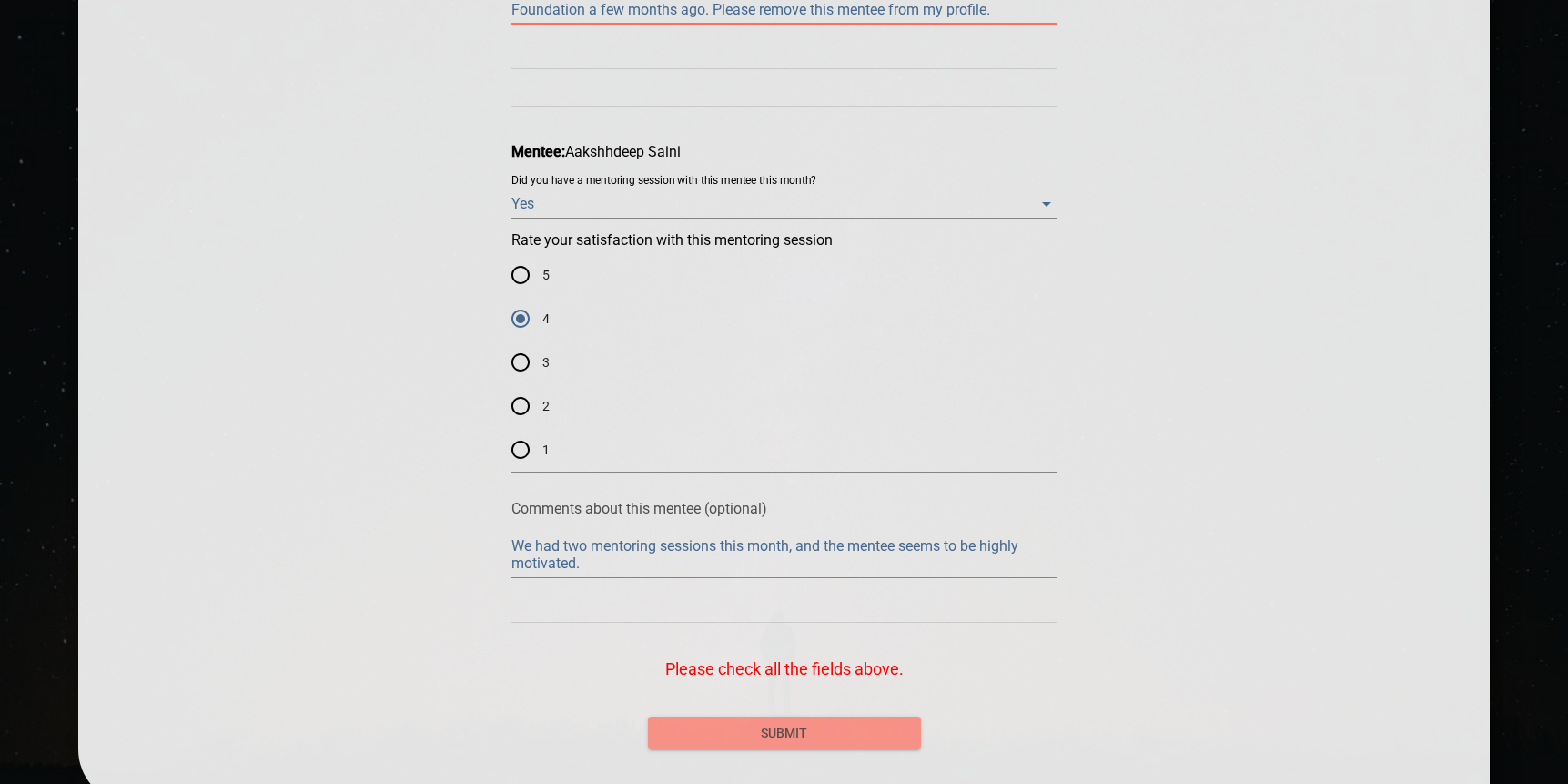
click at [766, 731] on span "submit" at bounding box center [784, 733] width 244 height 22
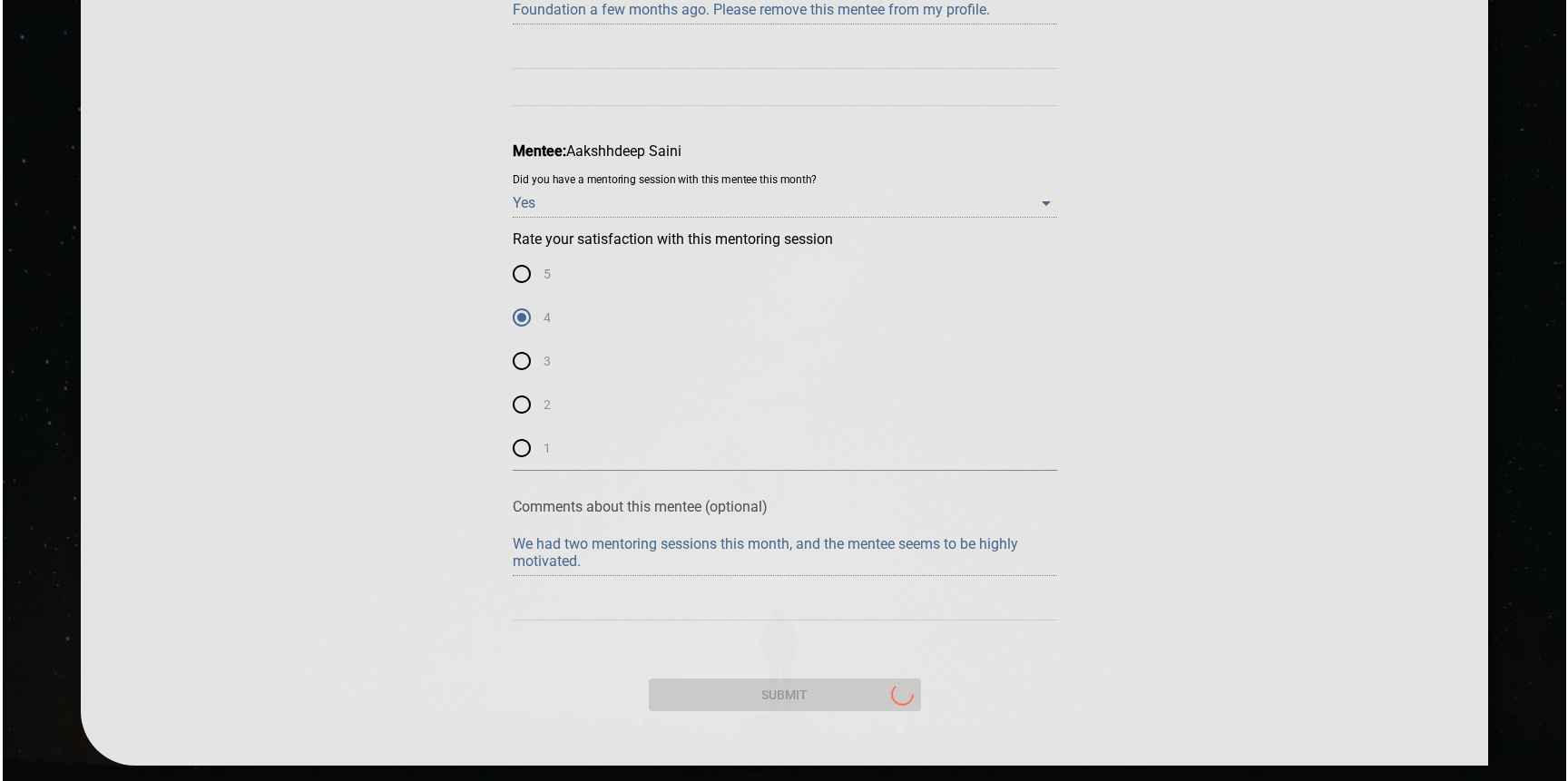
scroll to position [0, 0]
